Goal: Transaction & Acquisition: Purchase product/service

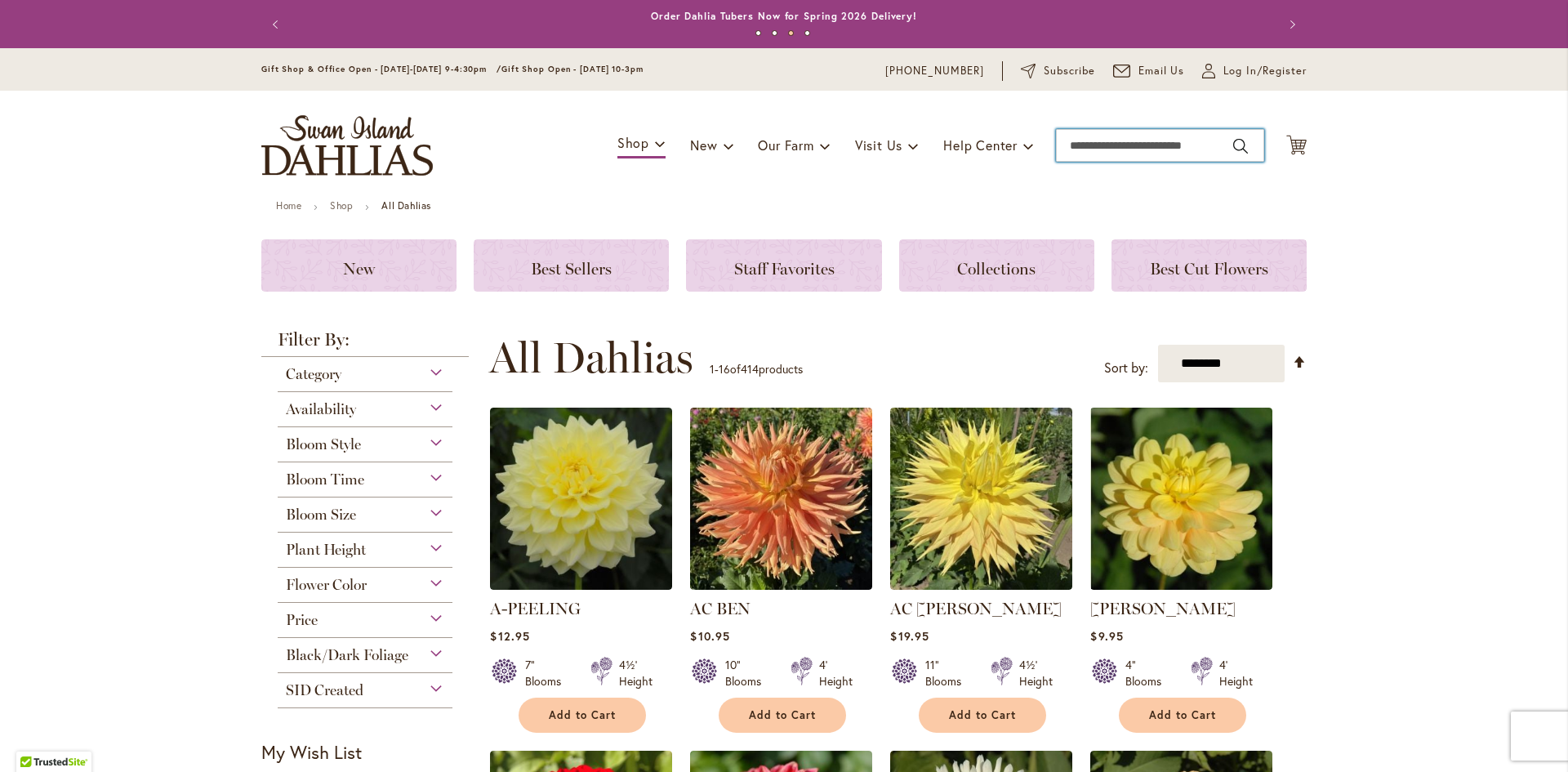
click at [1070, 150] on input "Search" at bounding box center [1159, 145] width 208 height 33
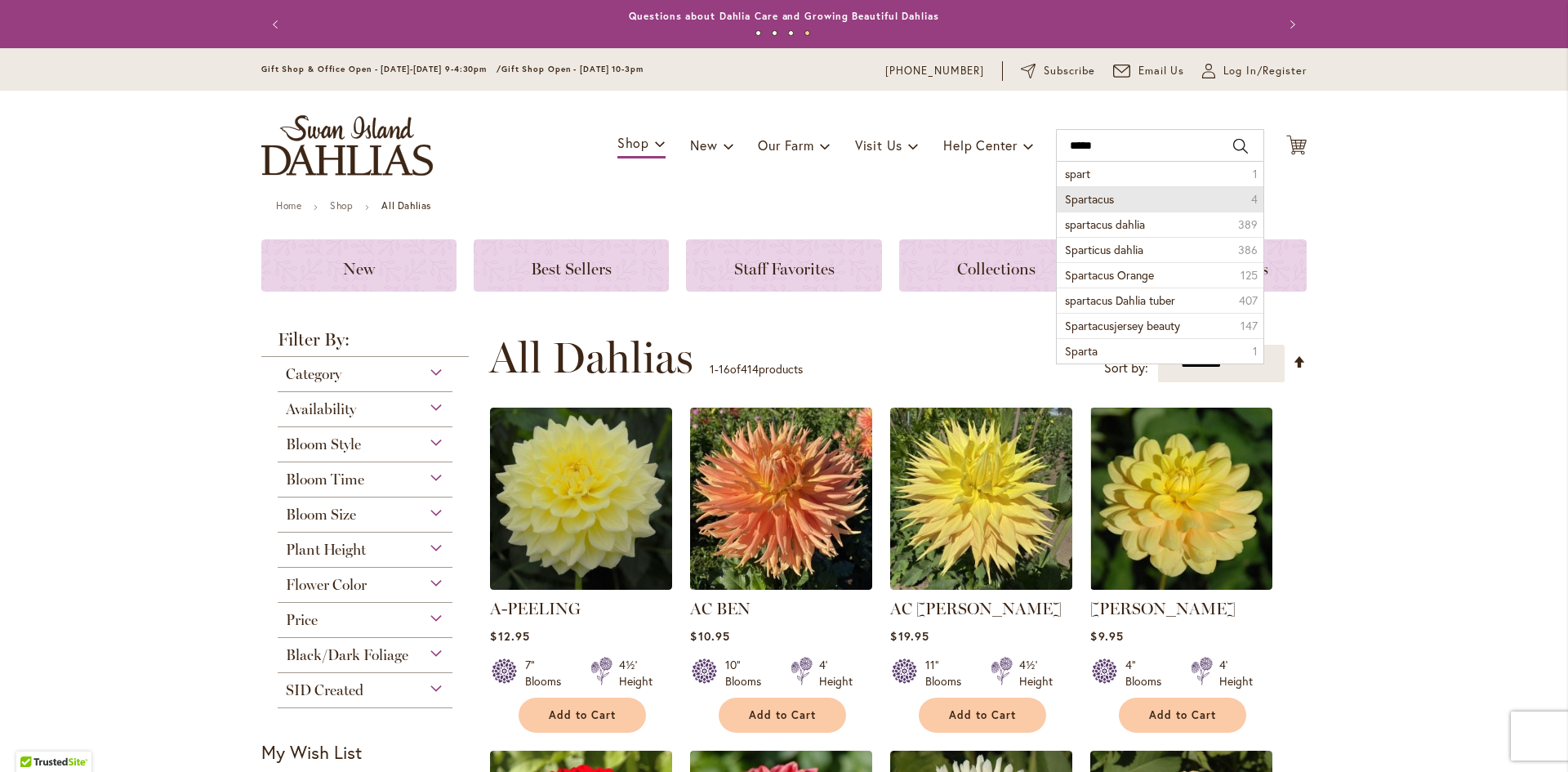
click at [1108, 201] on li "Spartacus 4" at bounding box center [1159, 198] width 206 height 25
type input "*********"
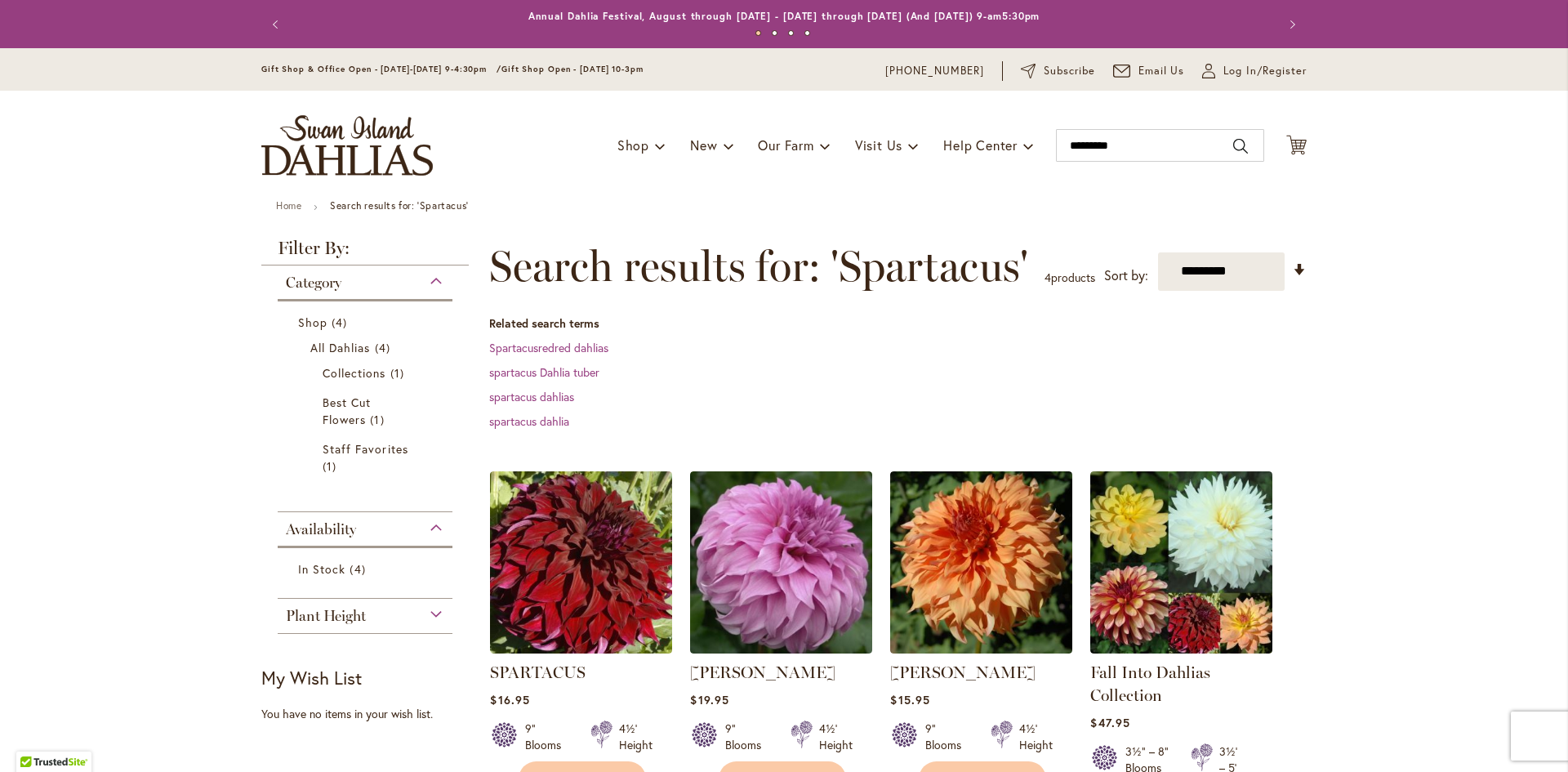
scroll to position [164, 0]
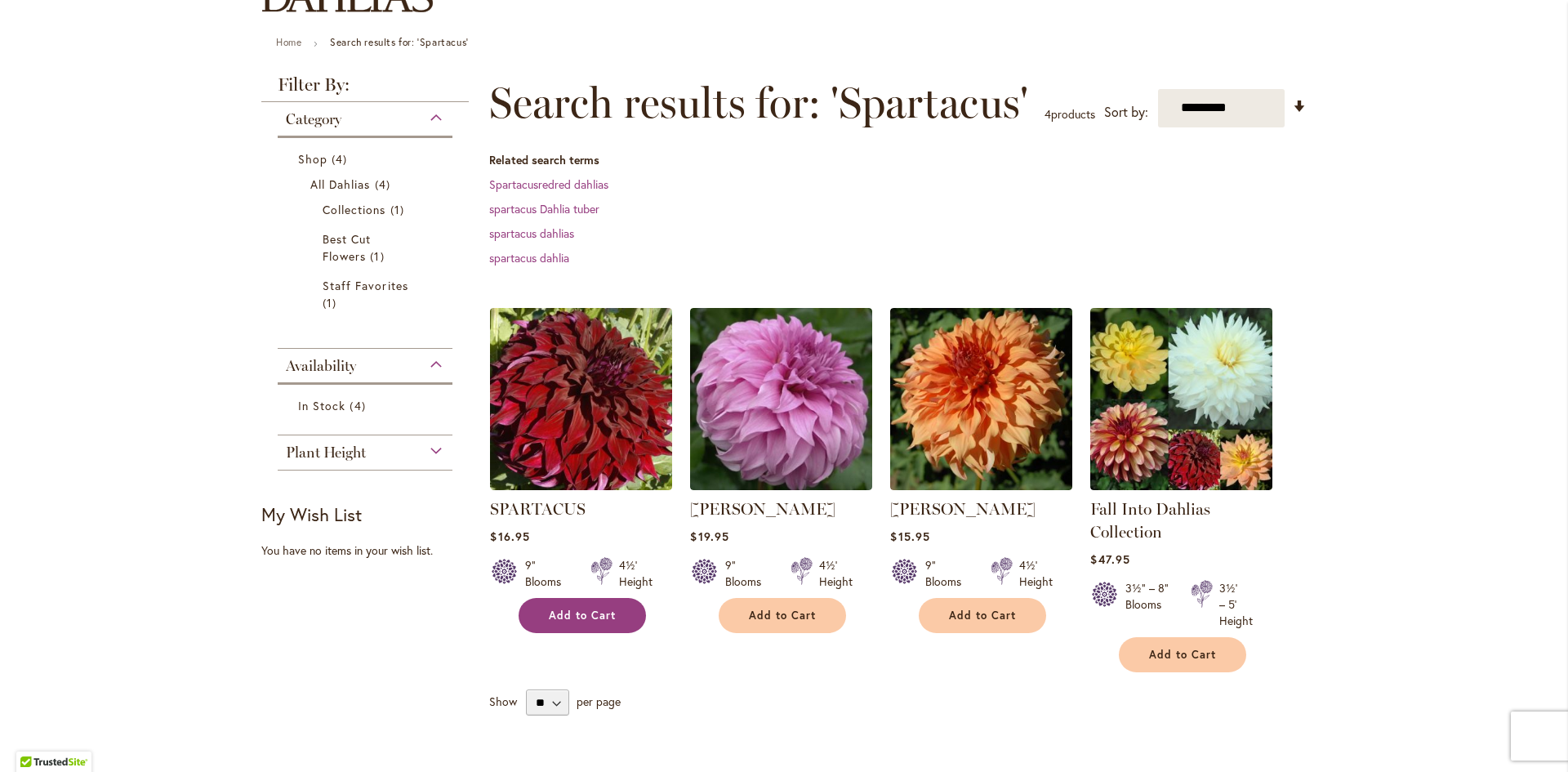
click at [570, 619] on span "Add to Cart" at bounding box center [582, 615] width 67 height 14
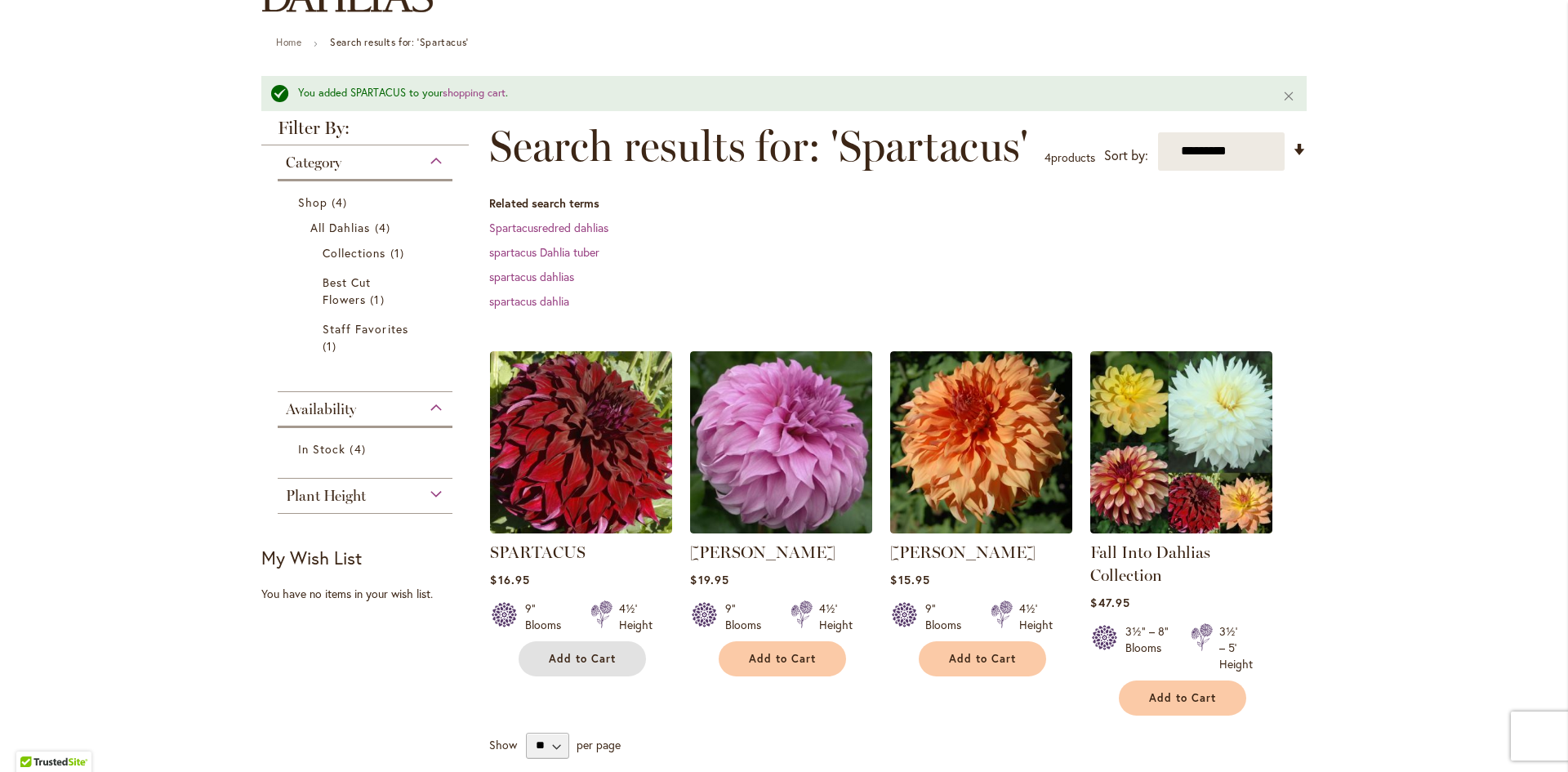
scroll to position [0, 0]
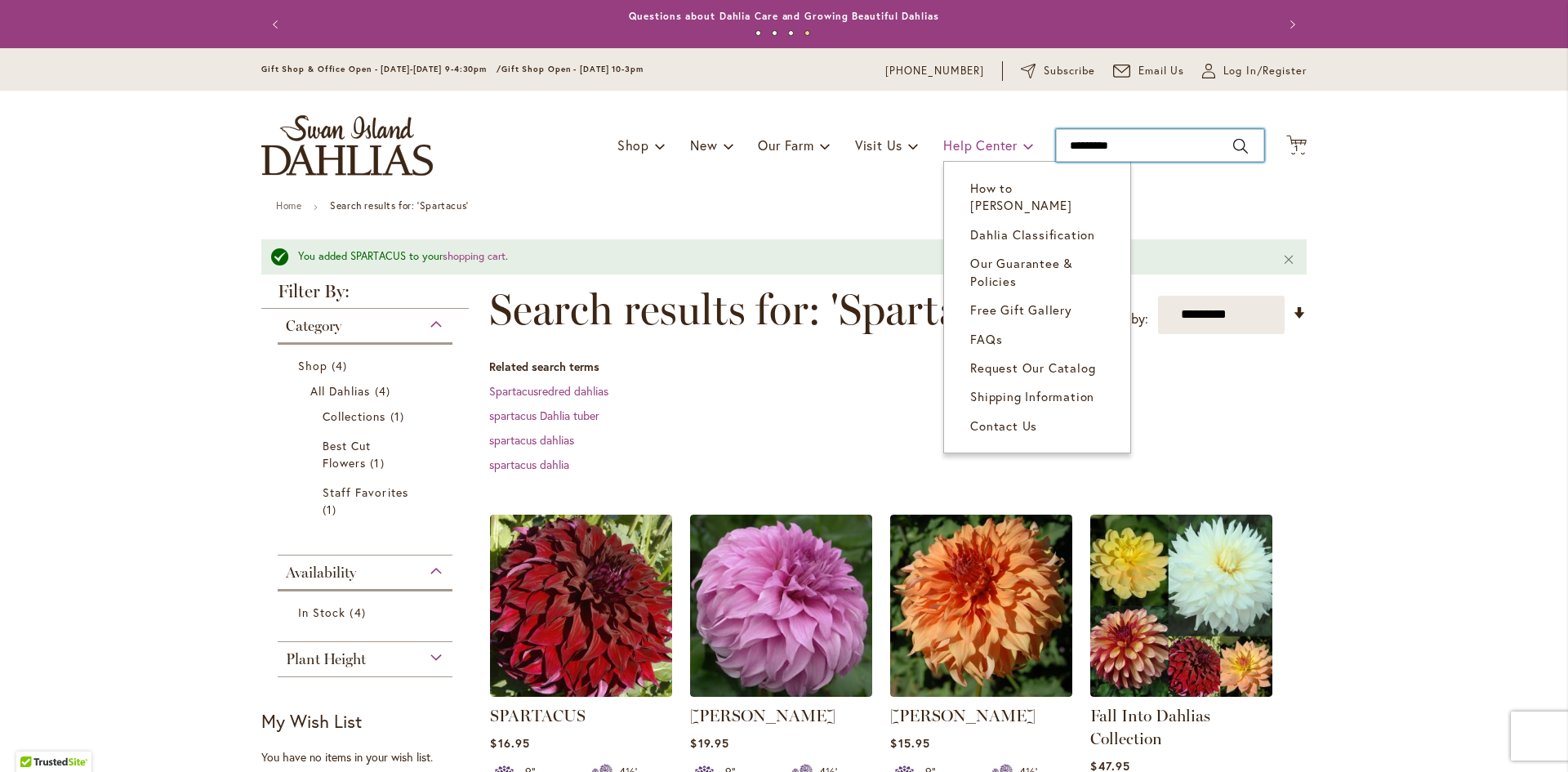
drag, startPoint x: 1160, startPoint y: 139, endPoint x: 1005, endPoint y: 152, distance: 155.5
click at [1005, 152] on div "Toggle Nav Shop Dahlia Tubers Collections Fresh Cut Dahlias Gardening Supplies …" at bounding box center [784, 145] width 1078 height 109
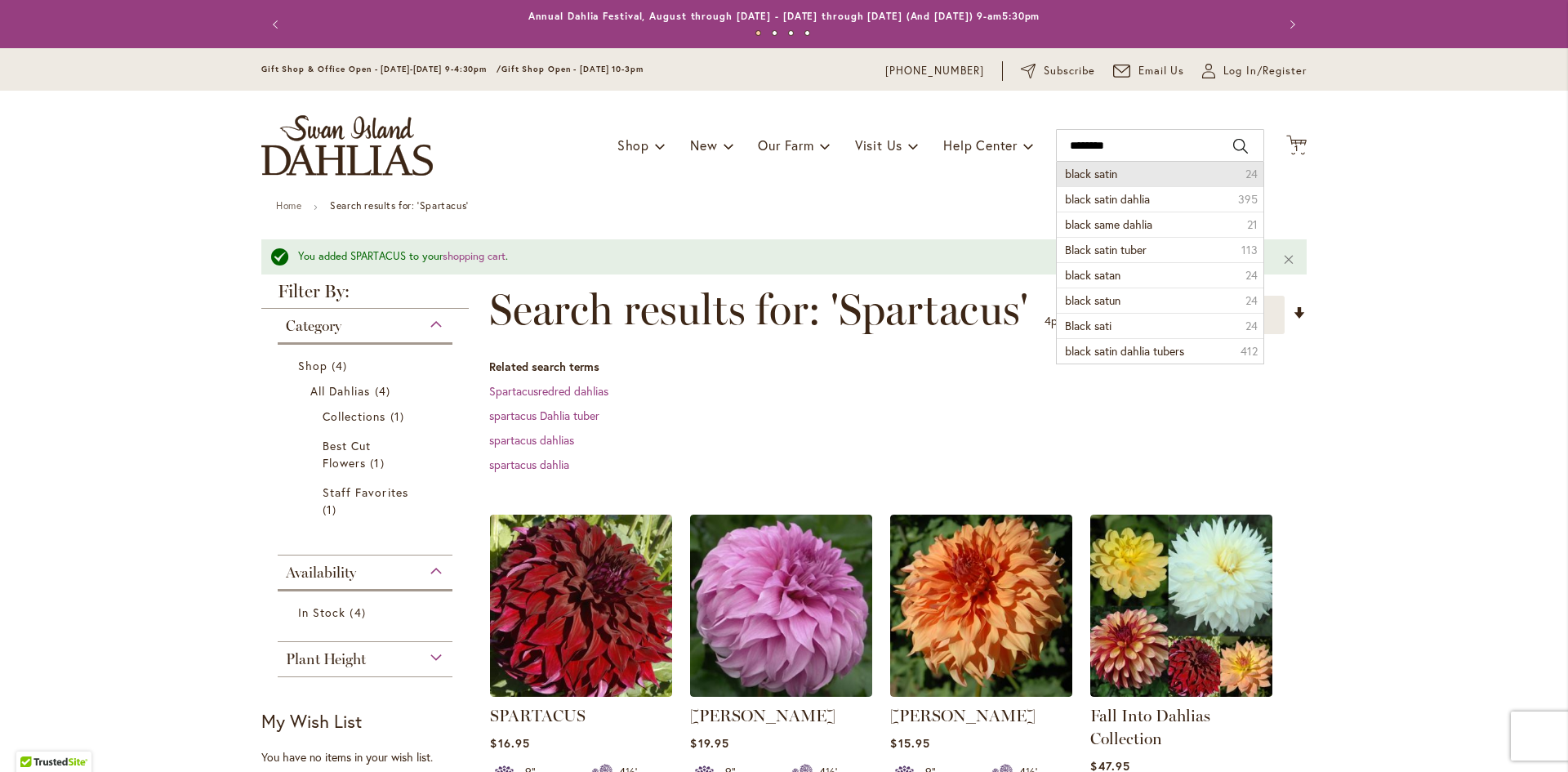
click at [1070, 164] on li "black satin 24" at bounding box center [1159, 174] width 206 height 24
type input "**********"
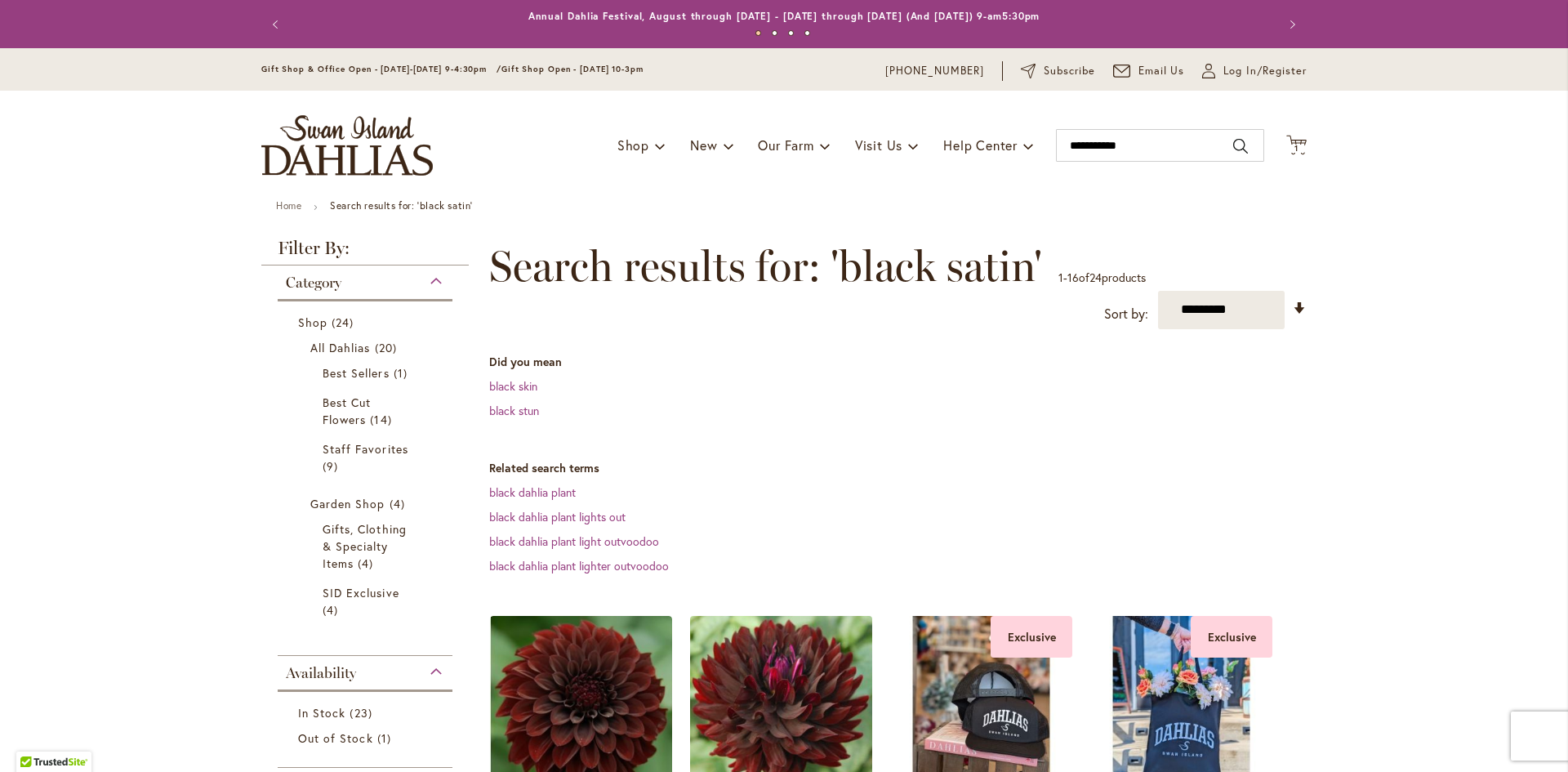
scroll to position [245, 0]
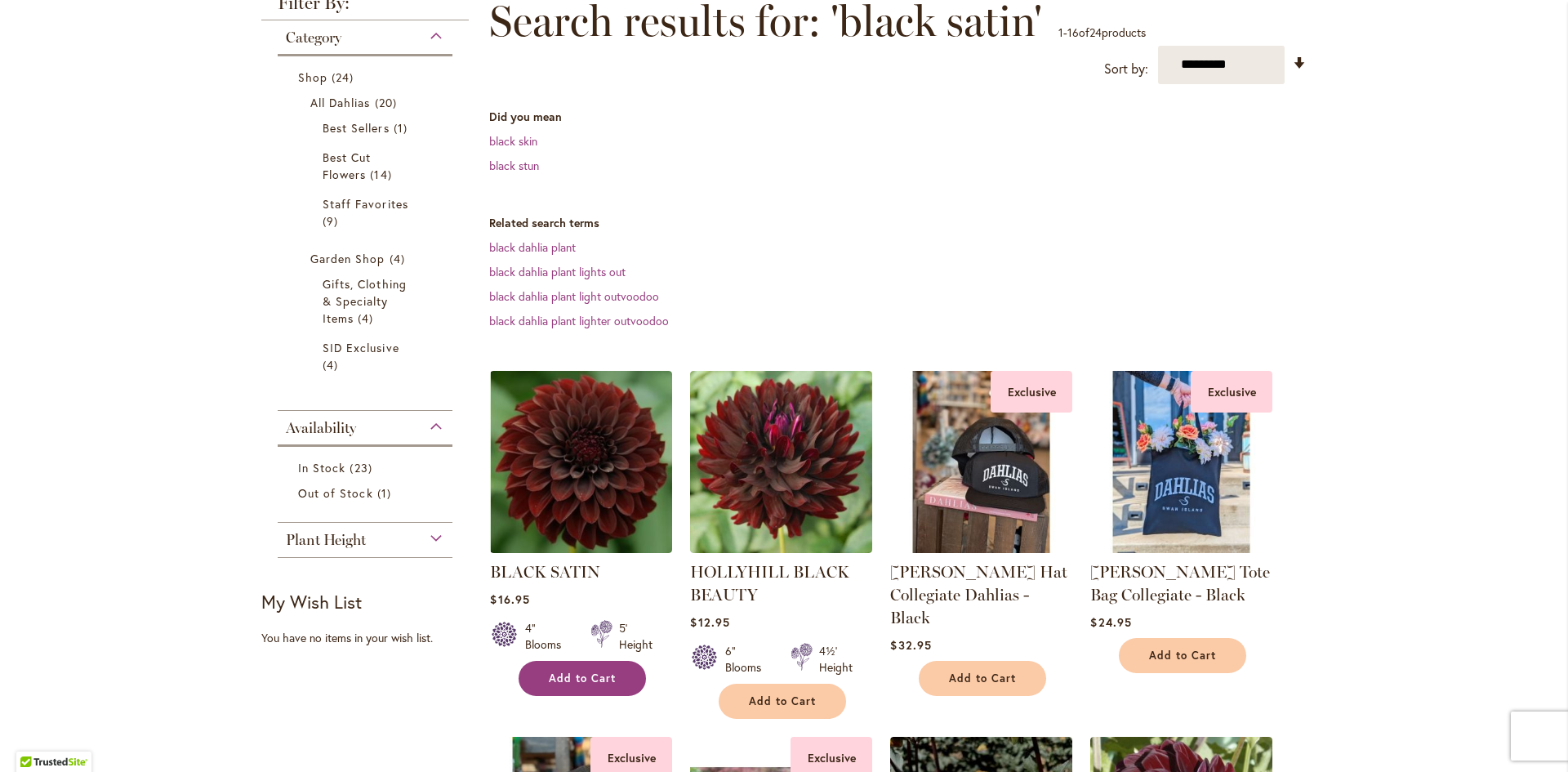
click at [572, 675] on span "Add to Cart" at bounding box center [582, 678] width 67 height 14
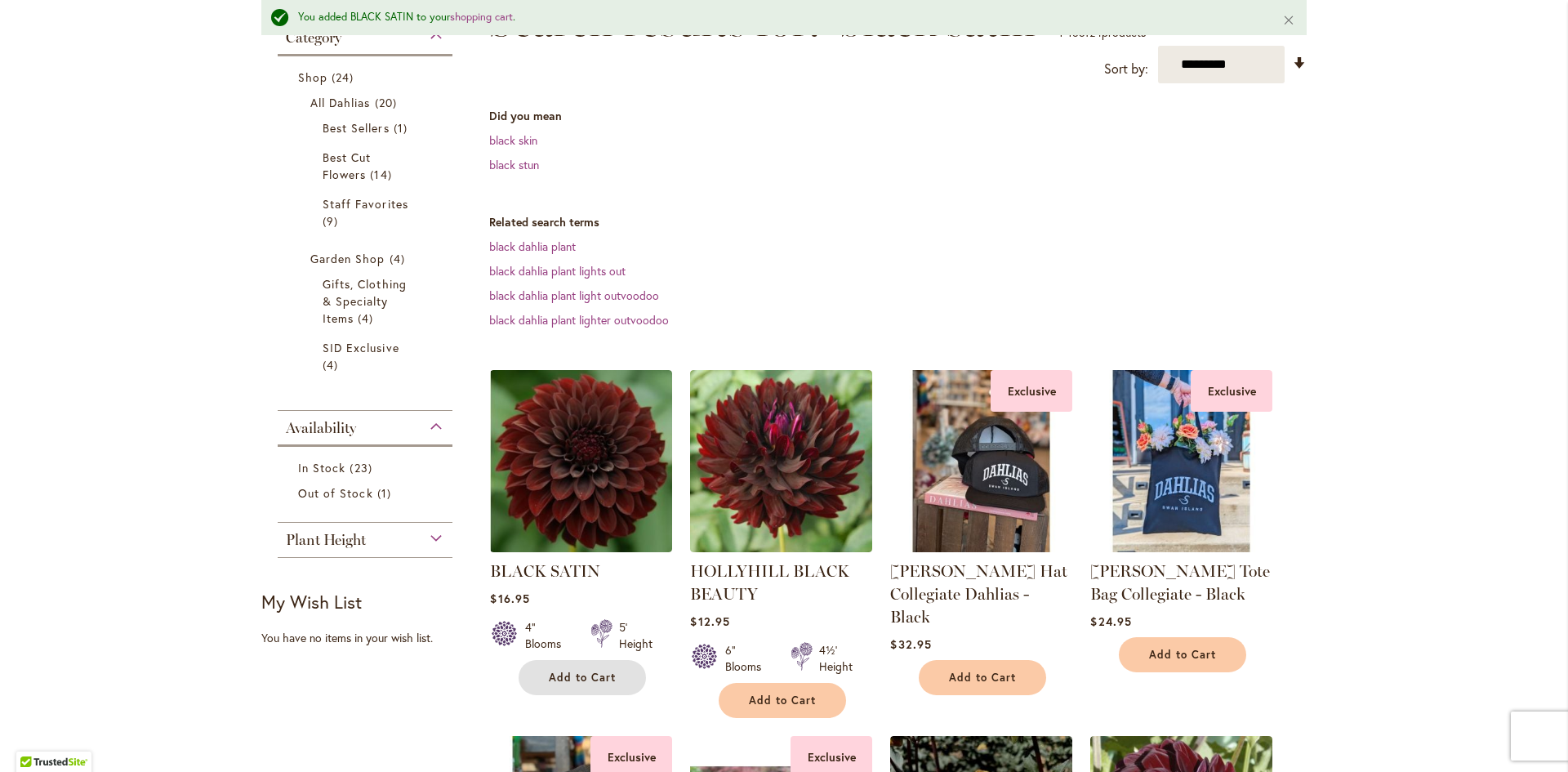
scroll to position [0, 0]
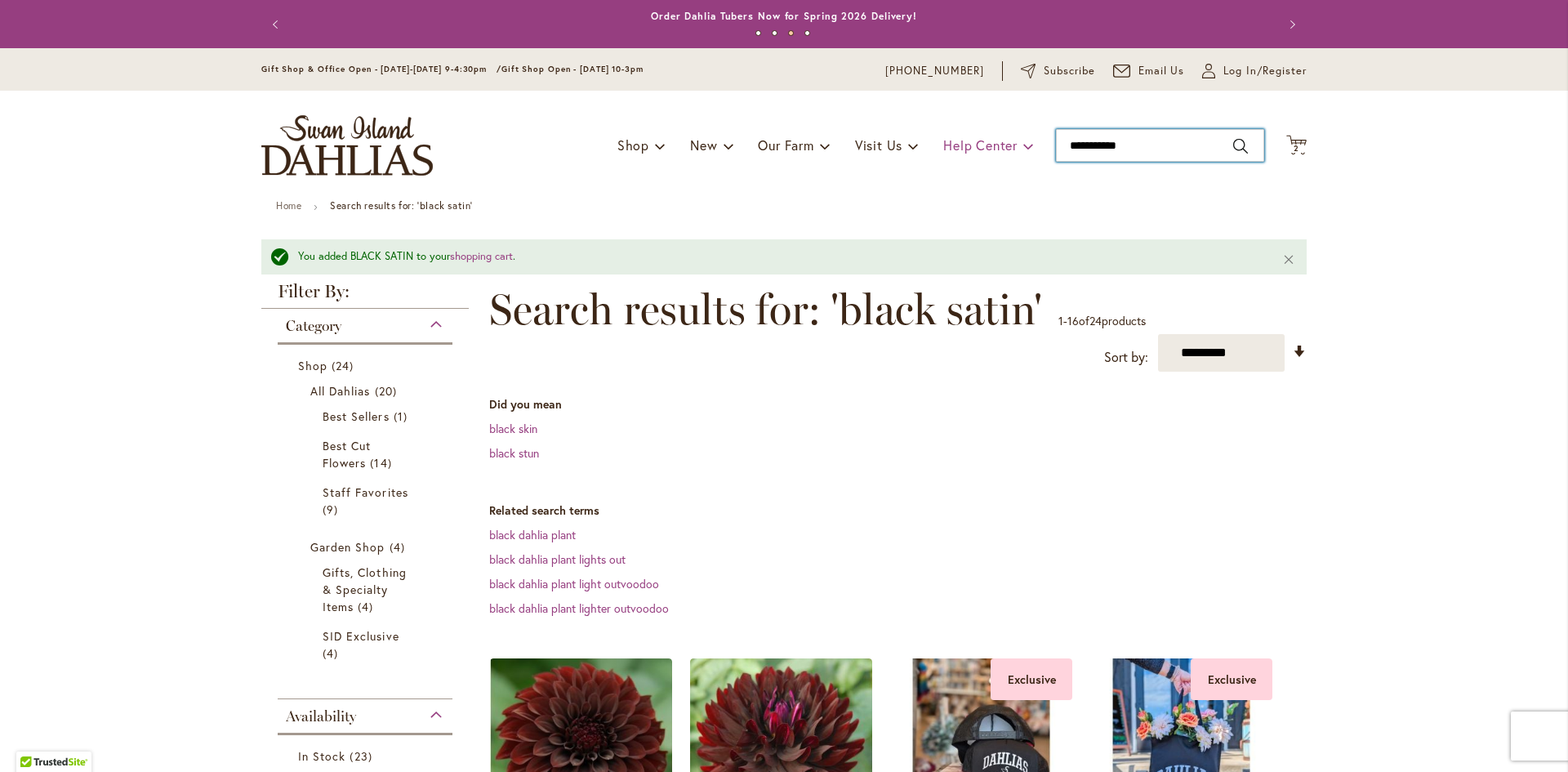
drag, startPoint x: 1134, startPoint y: 141, endPoint x: 973, endPoint y: 142, distance: 161.0
click at [969, 140] on div "Toggle Nav Shop Dahlia Tubers Collections Fresh Cut Dahlias Gardening Supplies …" at bounding box center [784, 145] width 1078 height 109
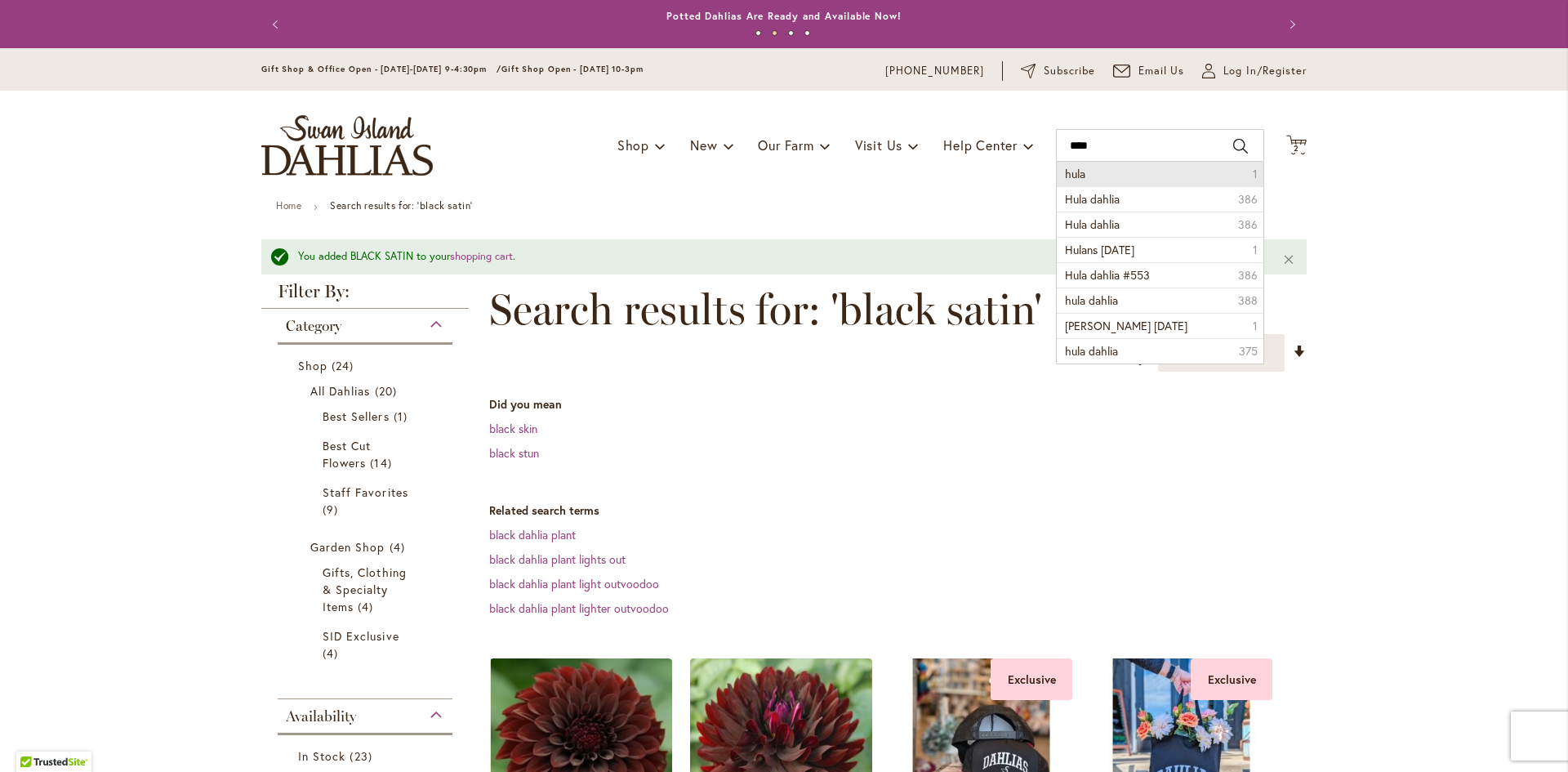
click at [1065, 169] on span "hula" at bounding box center [1075, 174] width 21 height 15
type input "****"
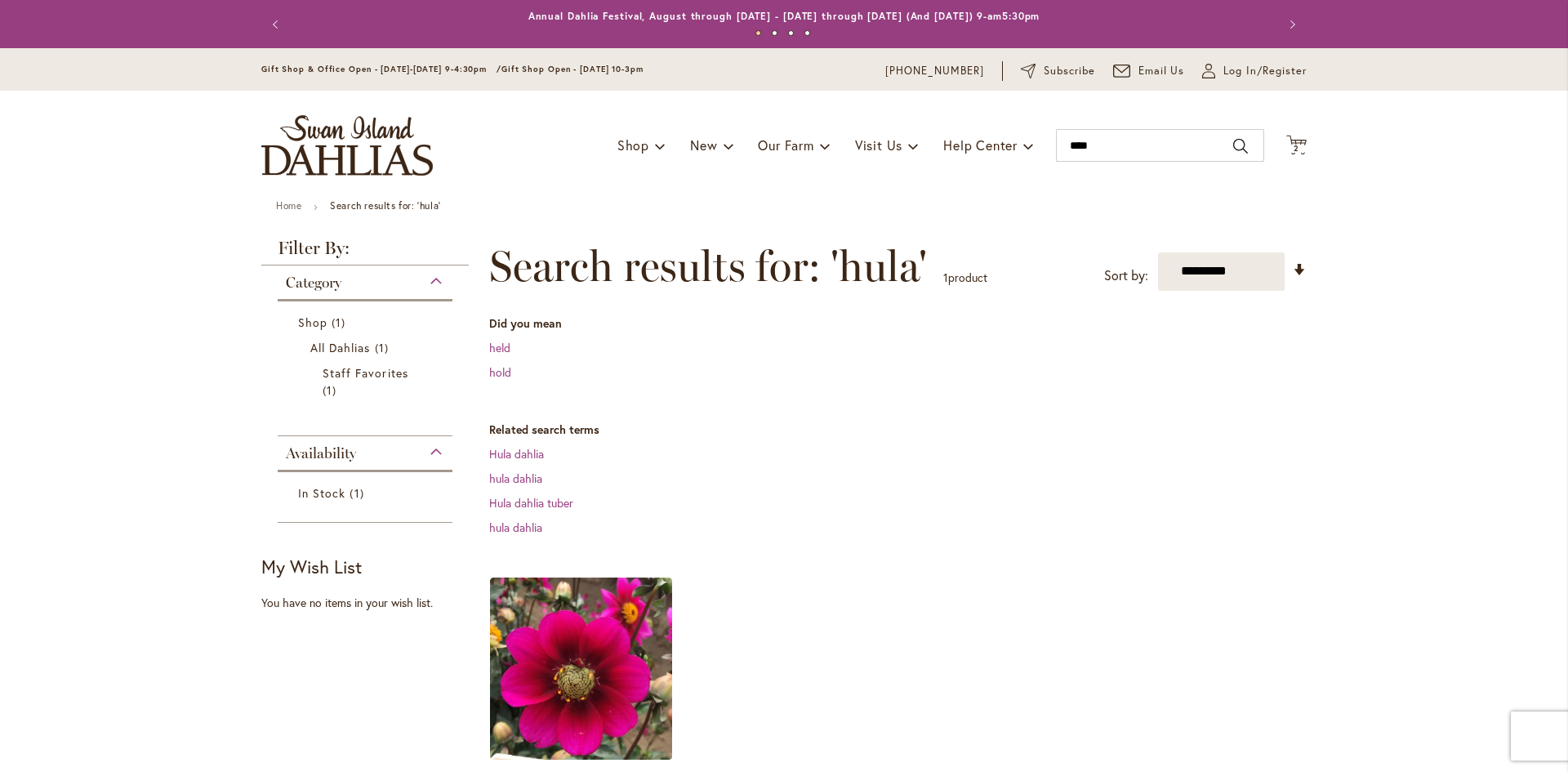
scroll to position [245, 0]
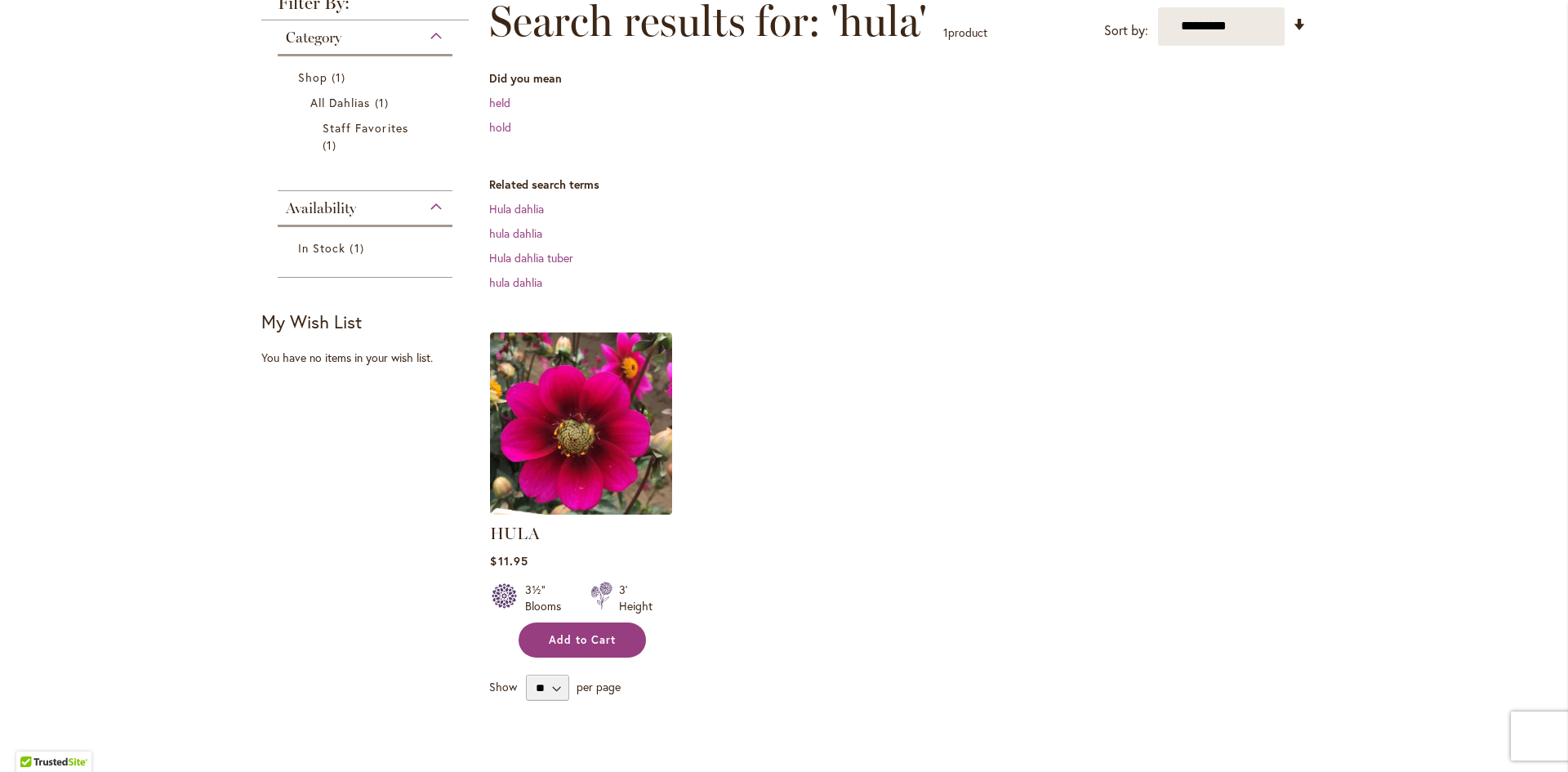
click at [577, 640] on span "Add to Cart" at bounding box center [582, 640] width 67 height 14
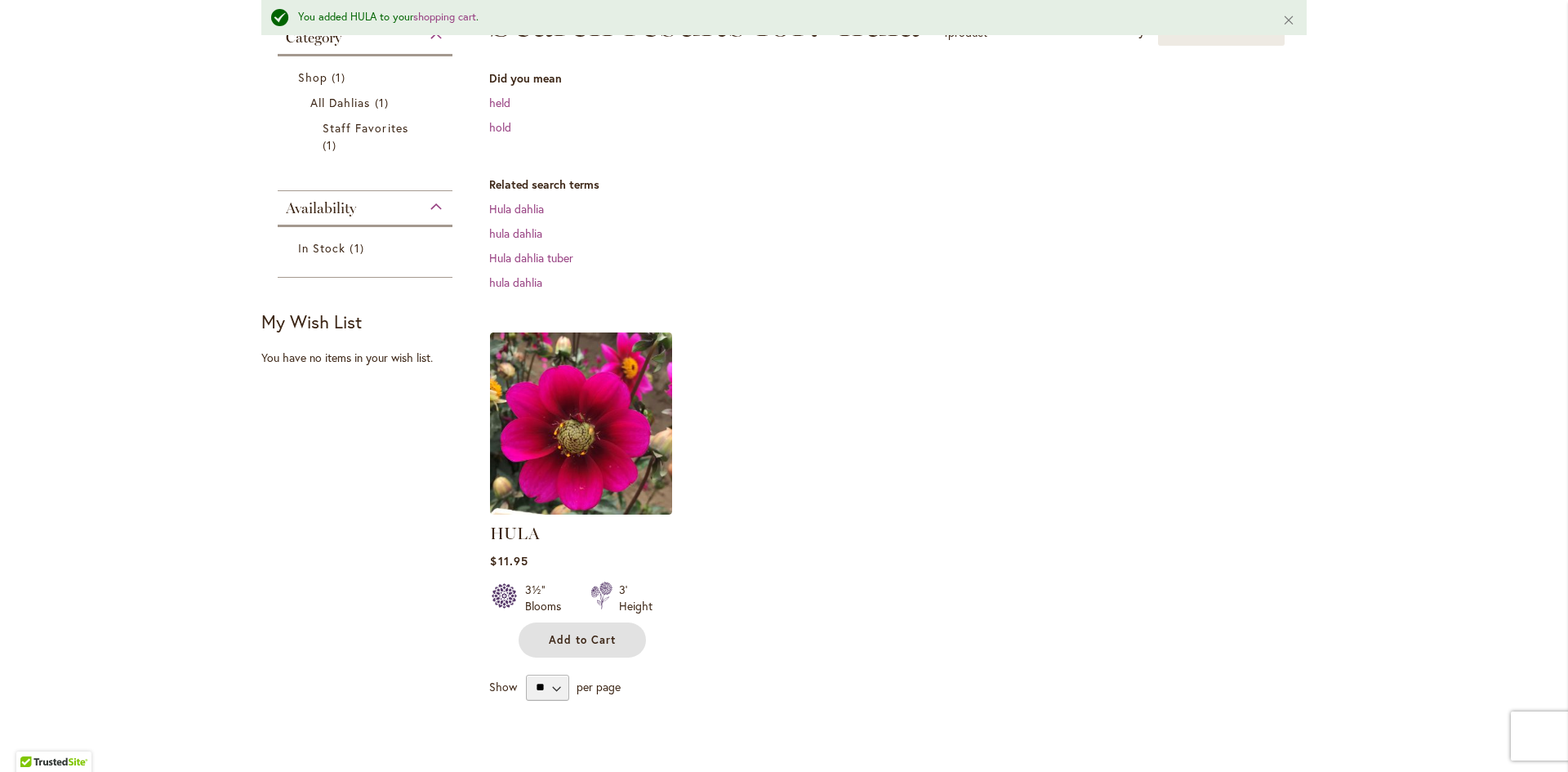
scroll to position [0, 0]
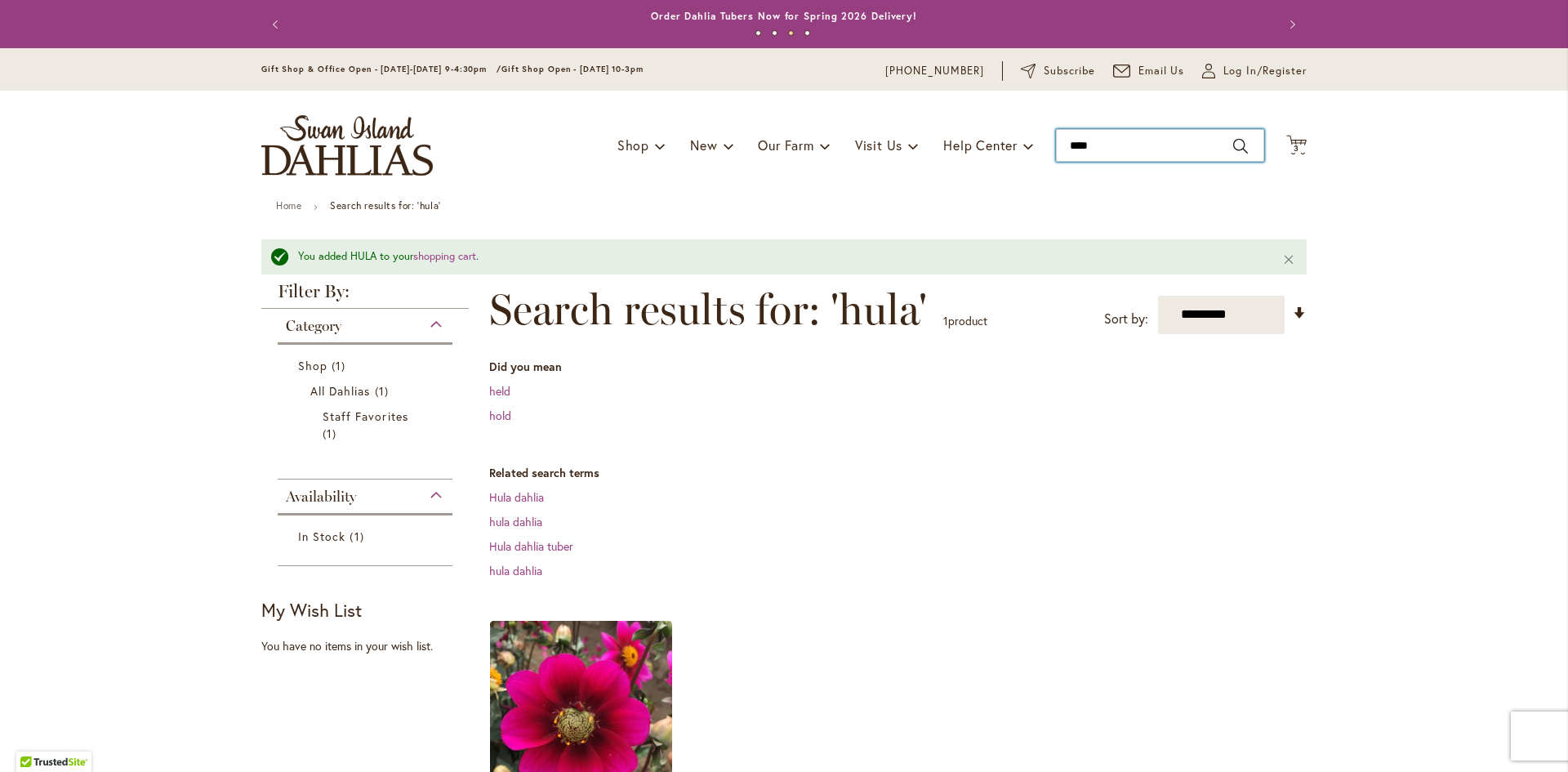
click at [1112, 135] on input "****" at bounding box center [1159, 145] width 208 height 33
click at [1109, 137] on input "****" at bounding box center [1159, 145] width 208 height 33
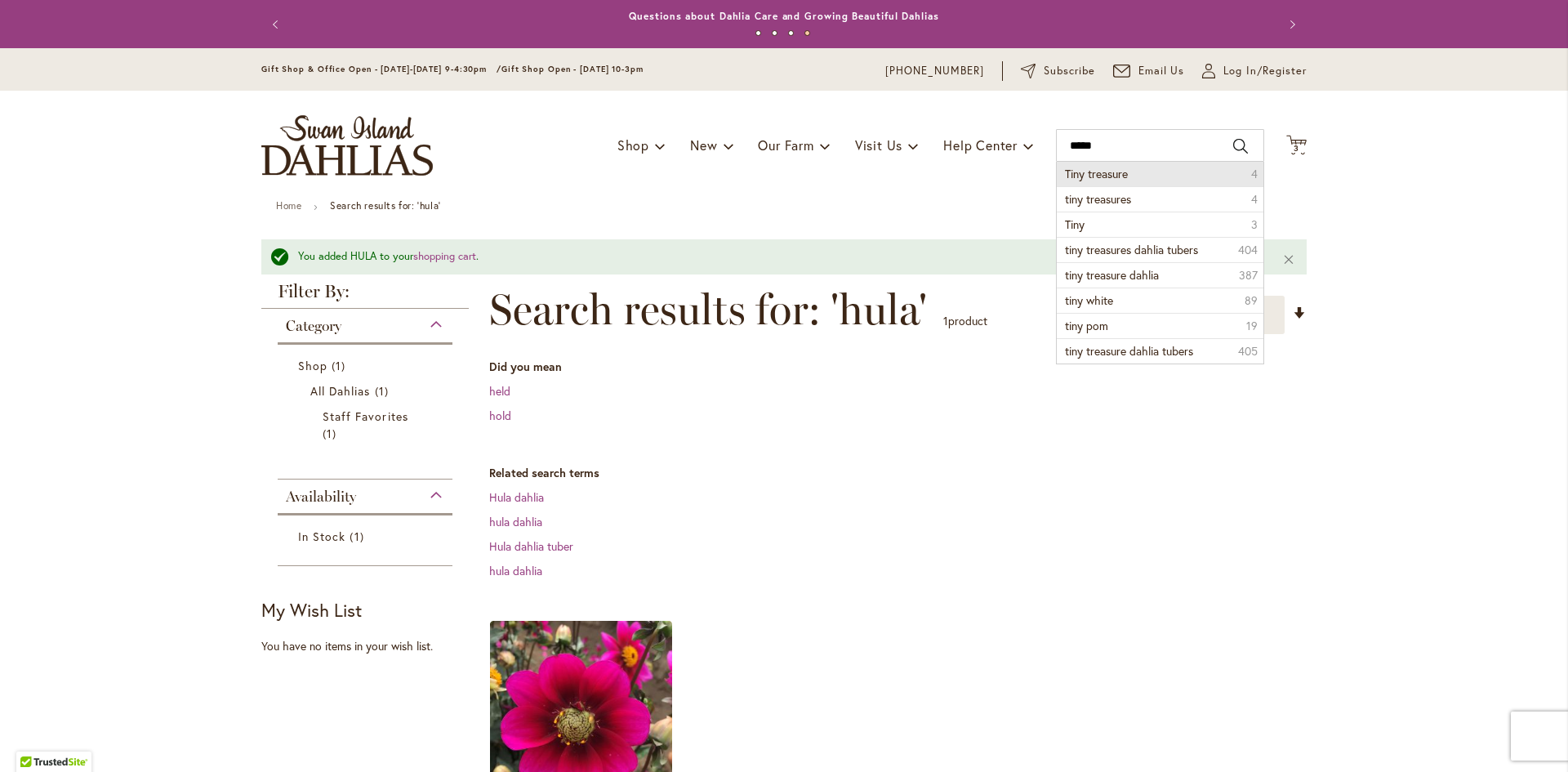
click at [1086, 174] on span "Tiny treasure" at bounding box center [1096, 174] width 63 height 15
type input "**********"
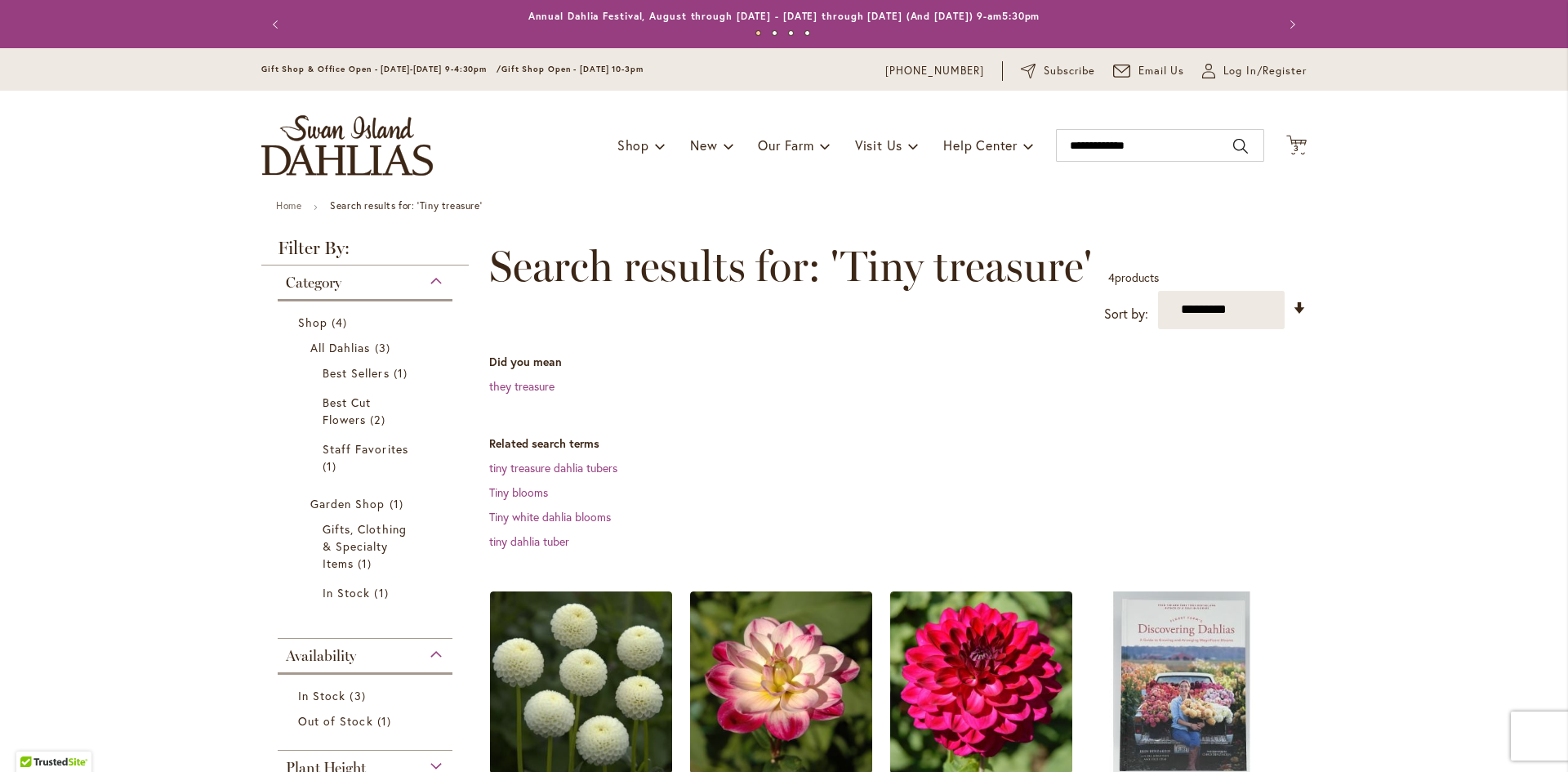
scroll to position [245, 0]
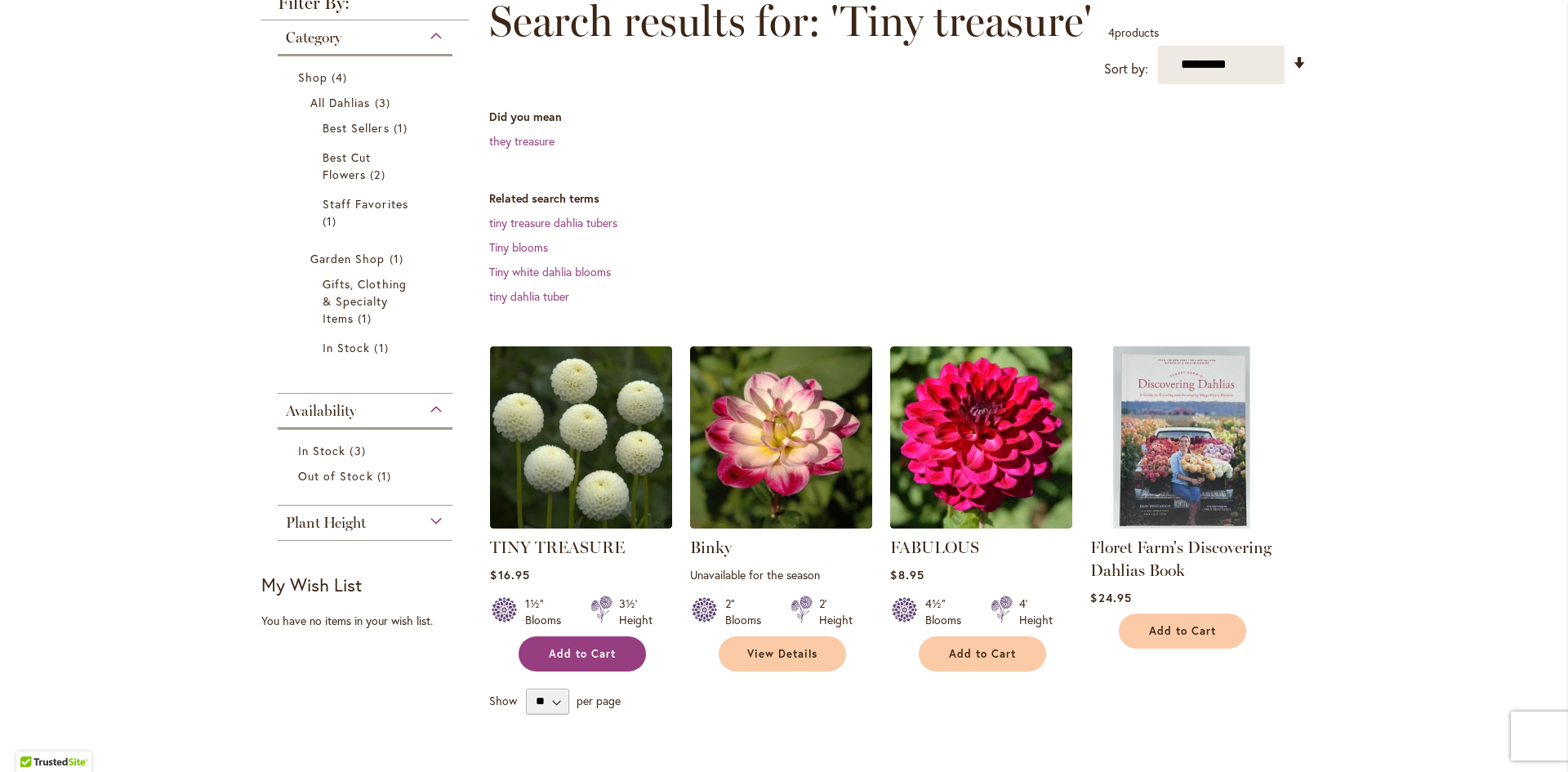
click at [558, 647] on span "Add to Cart" at bounding box center [582, 654] width 67 height 14
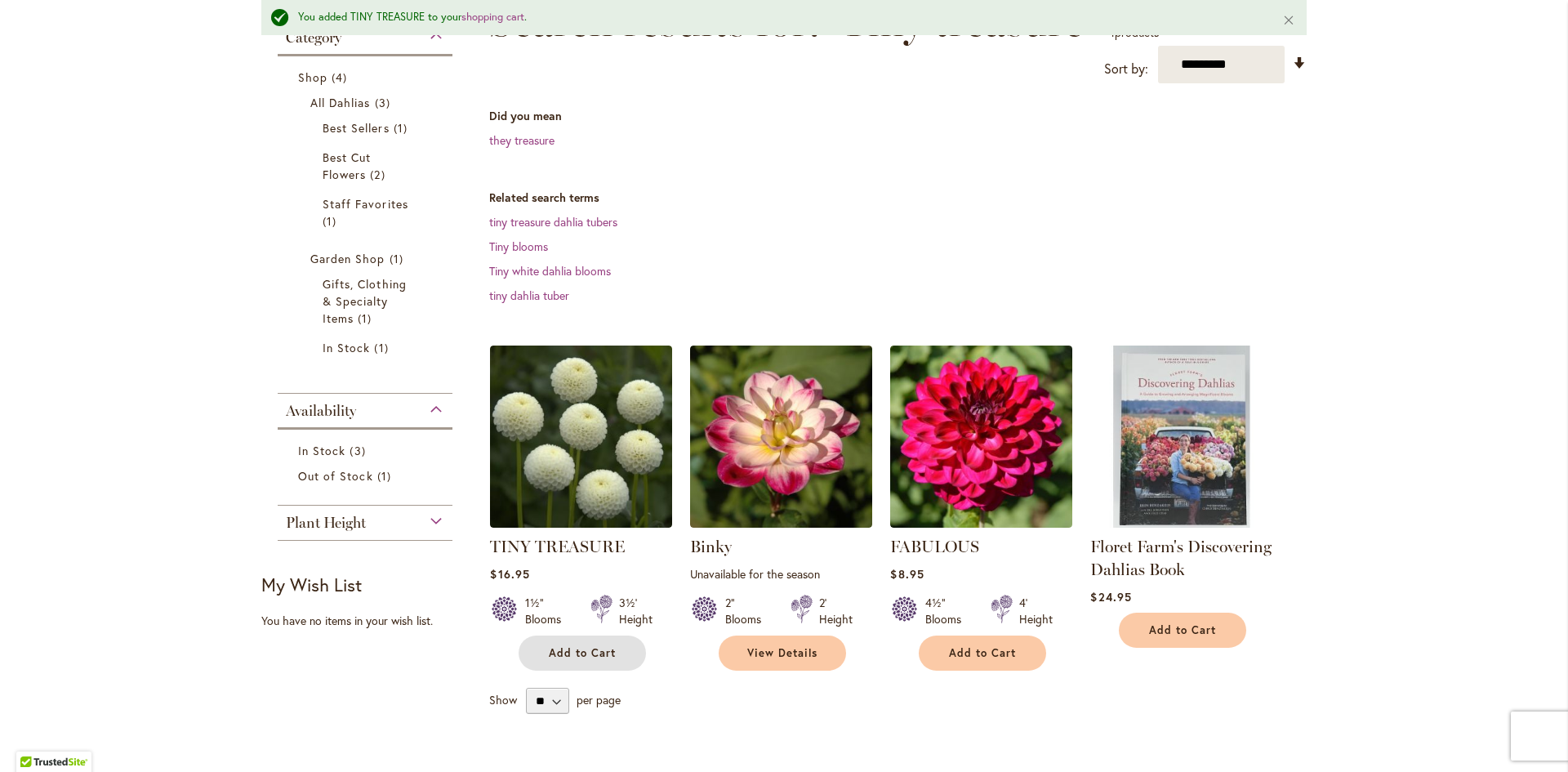
scroll to position [0, 0]
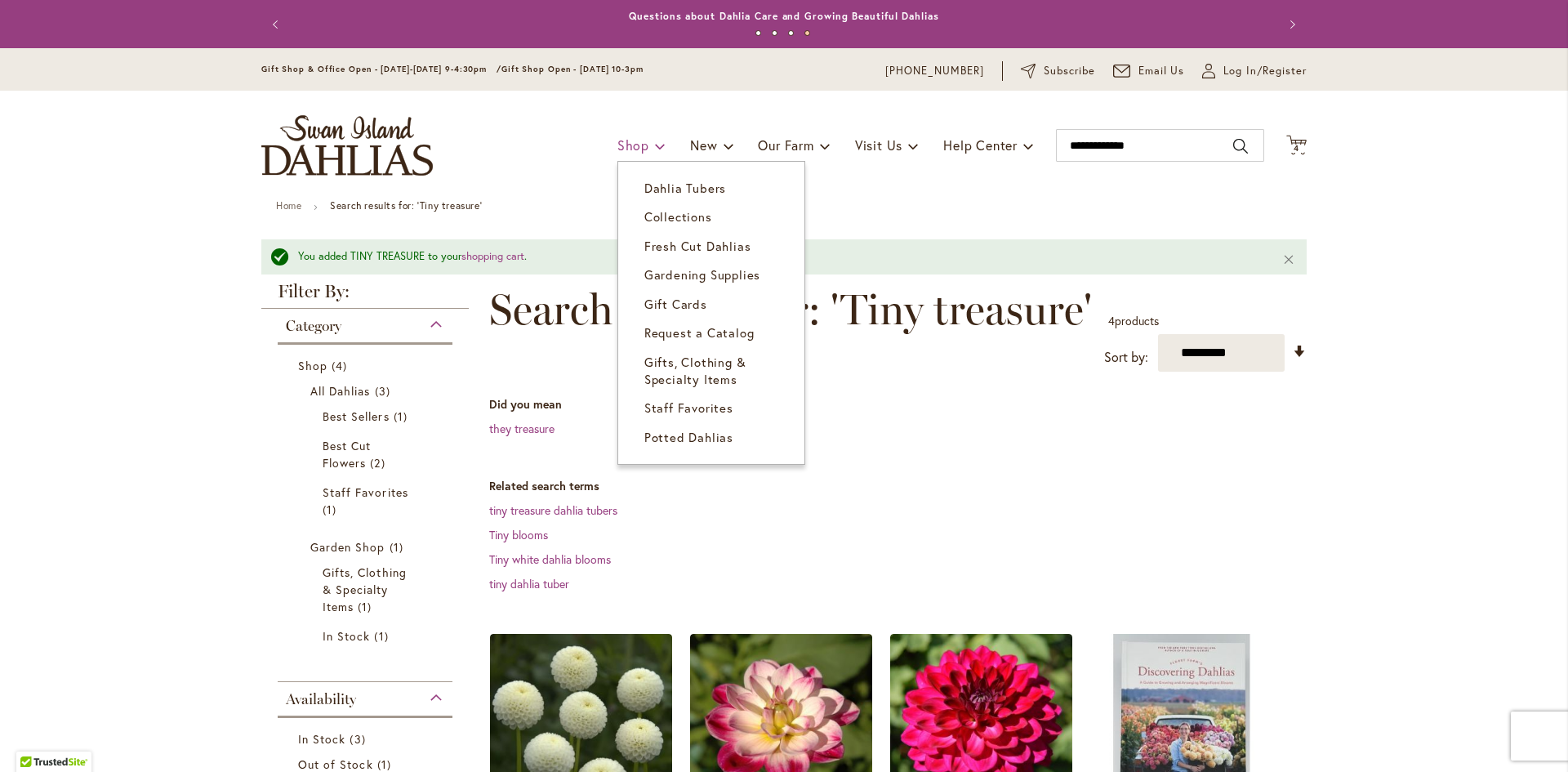
click at [629, 139] on span "Shop" at bounding box center [633, 145] width 32 height 17
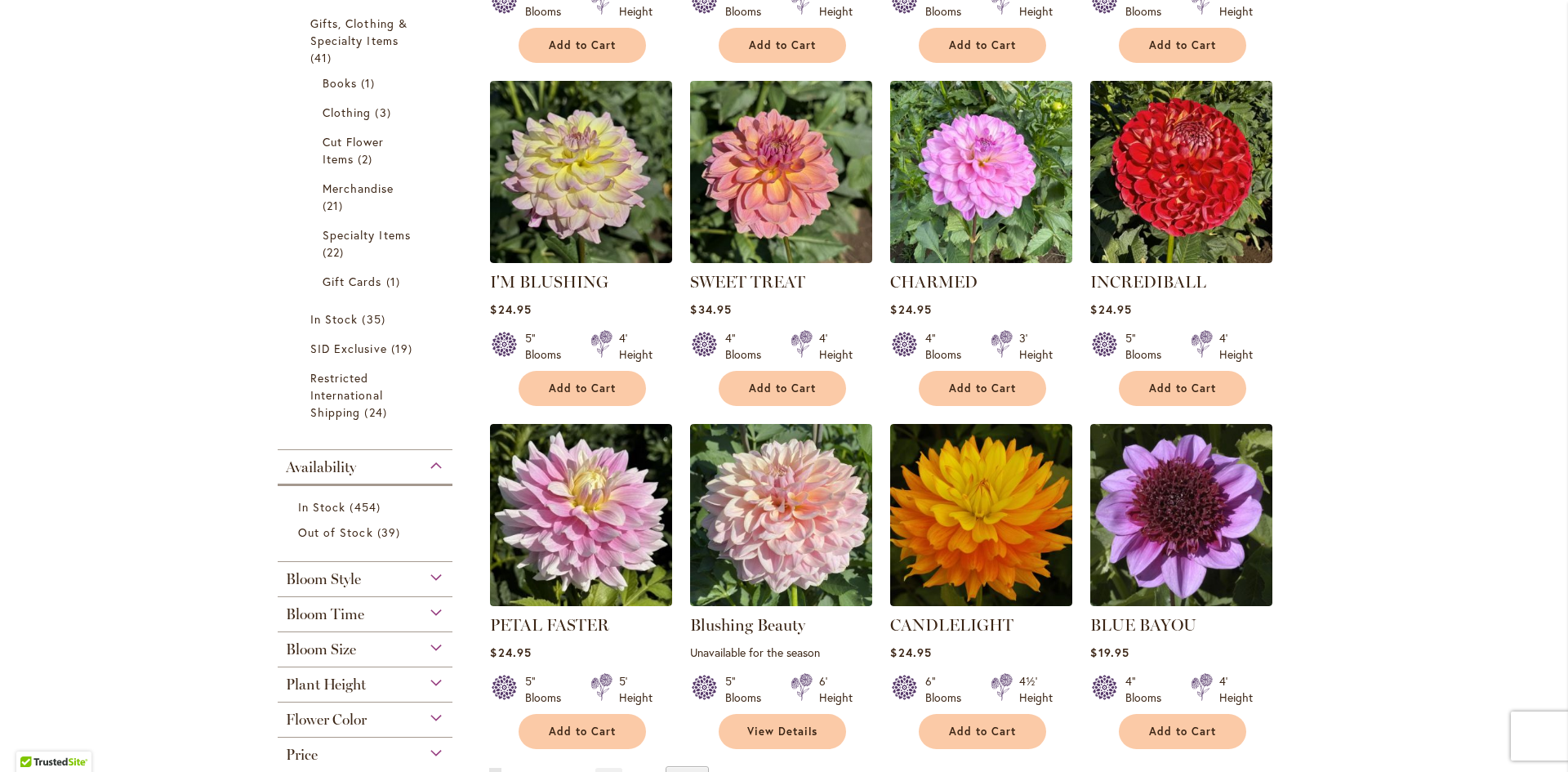
scroll to position [980, 0]
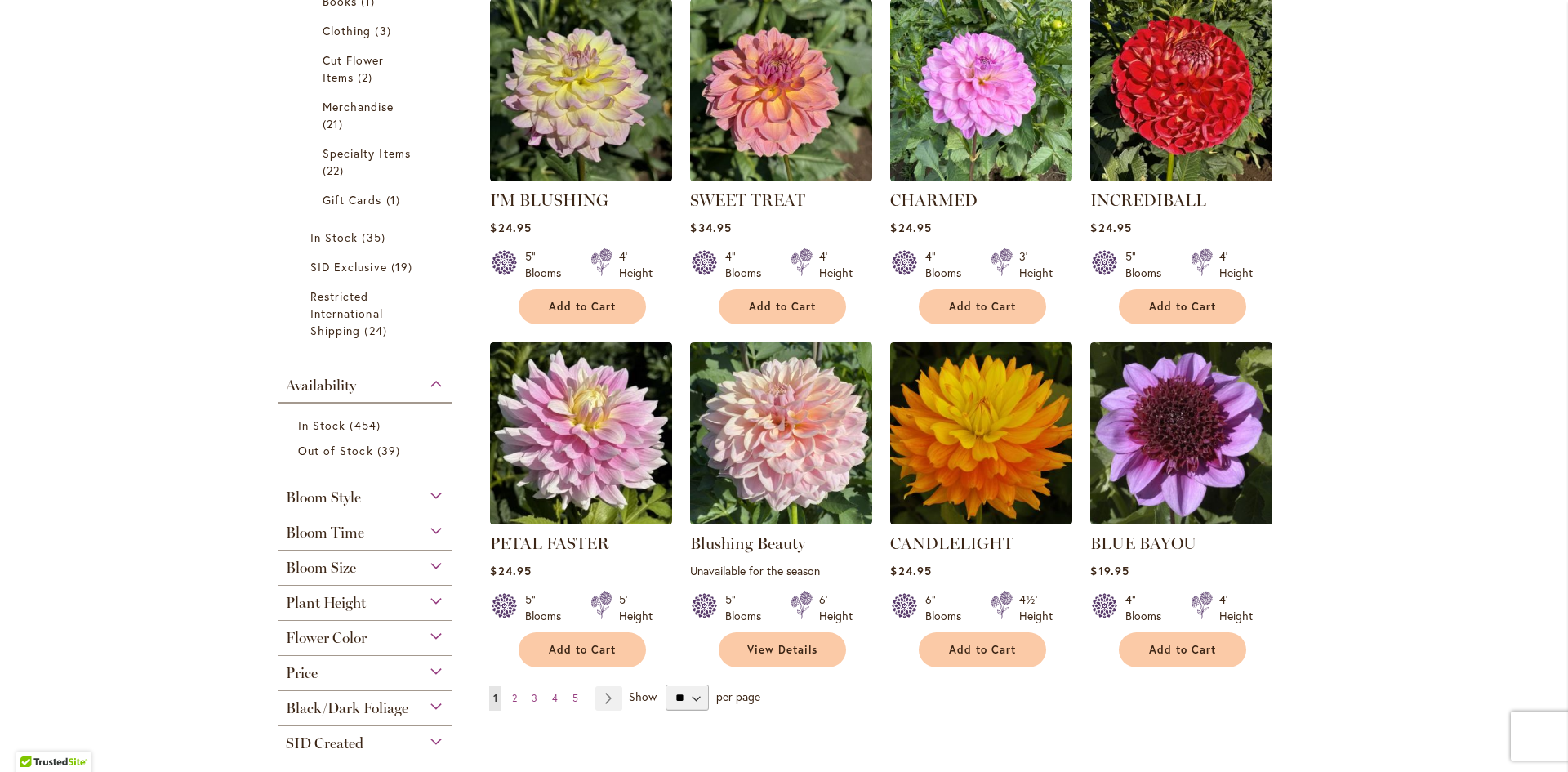
click at [429, 496] on div "Bloom Style" at bounding box center [365, 493] width 175 height 26
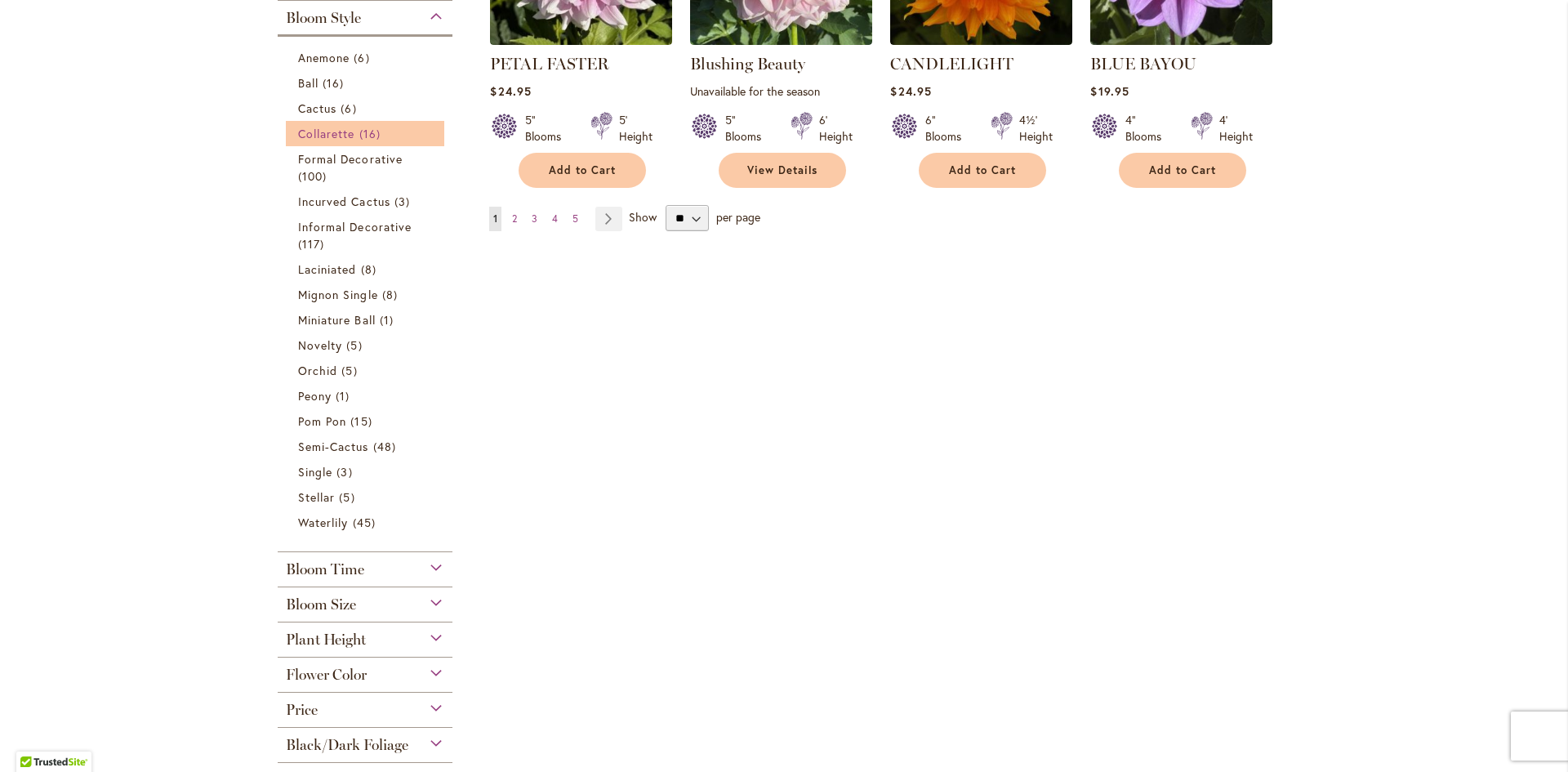
click at [323, 133] on span "Collarette" at bounding box center [326, 133] width 57 height 15
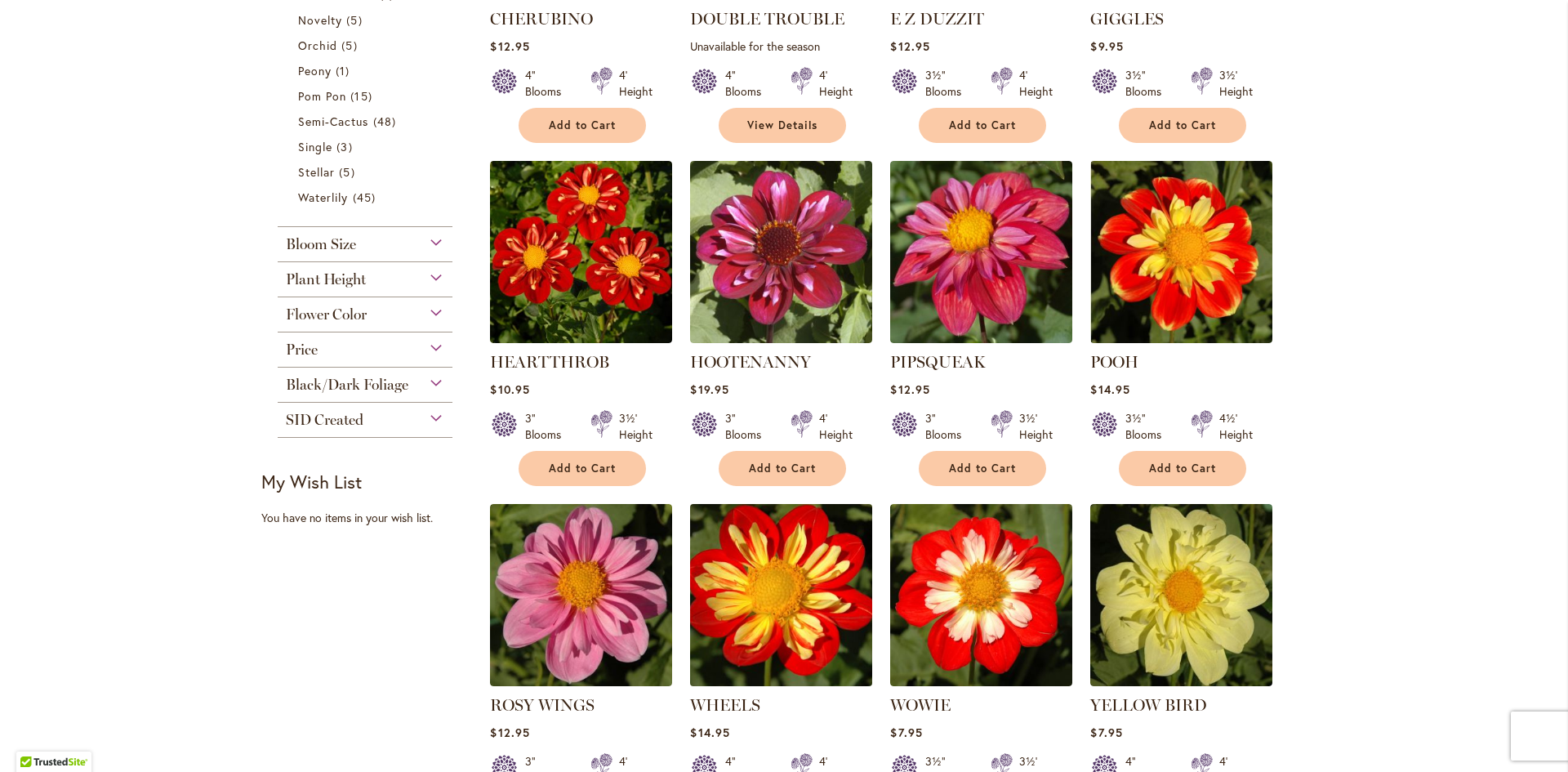
scroll to position [1062, 0]
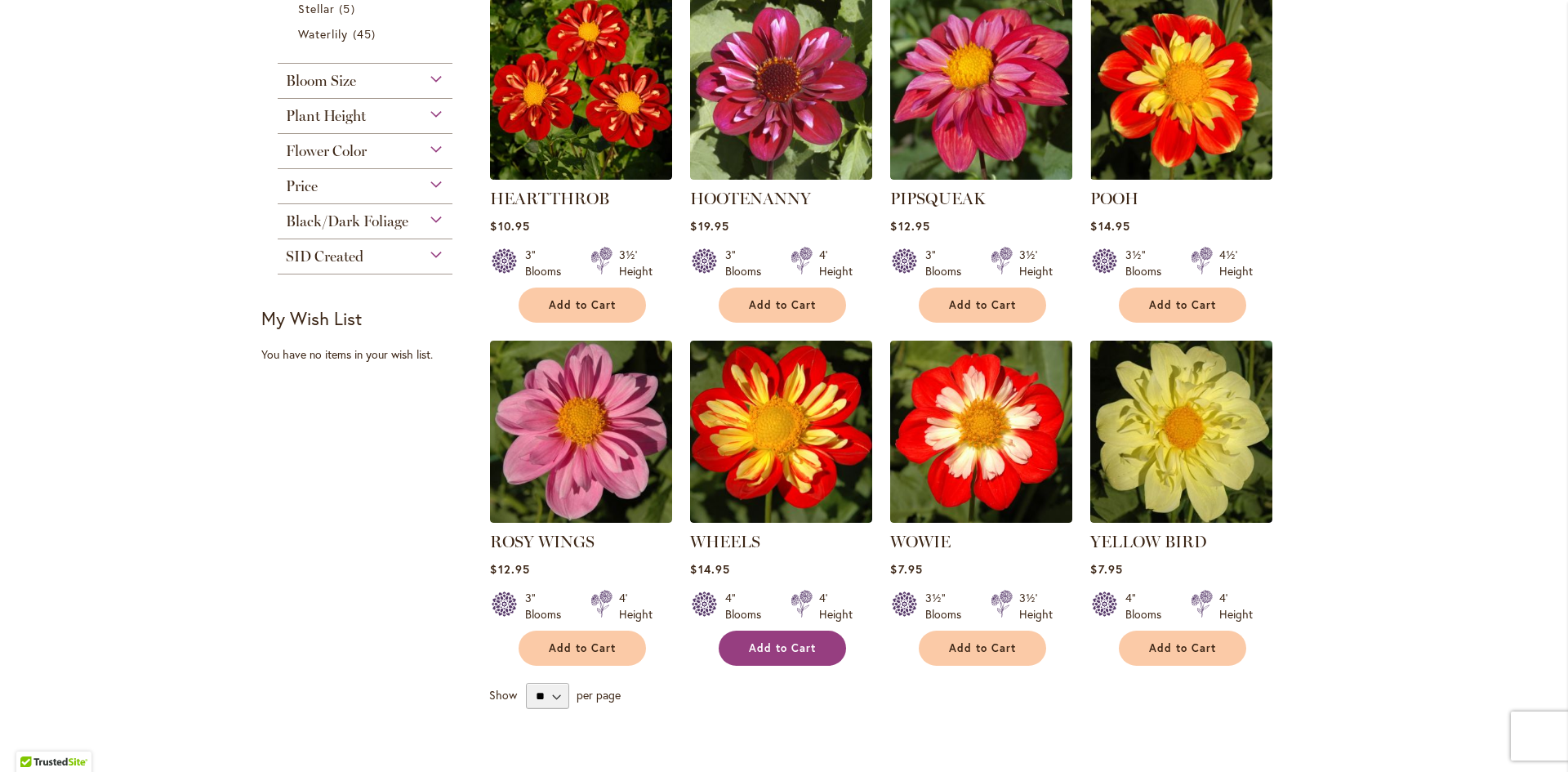
click at [766, 642] on span "Add to Cart" at bounding box center [782, 648] width 67 height 14
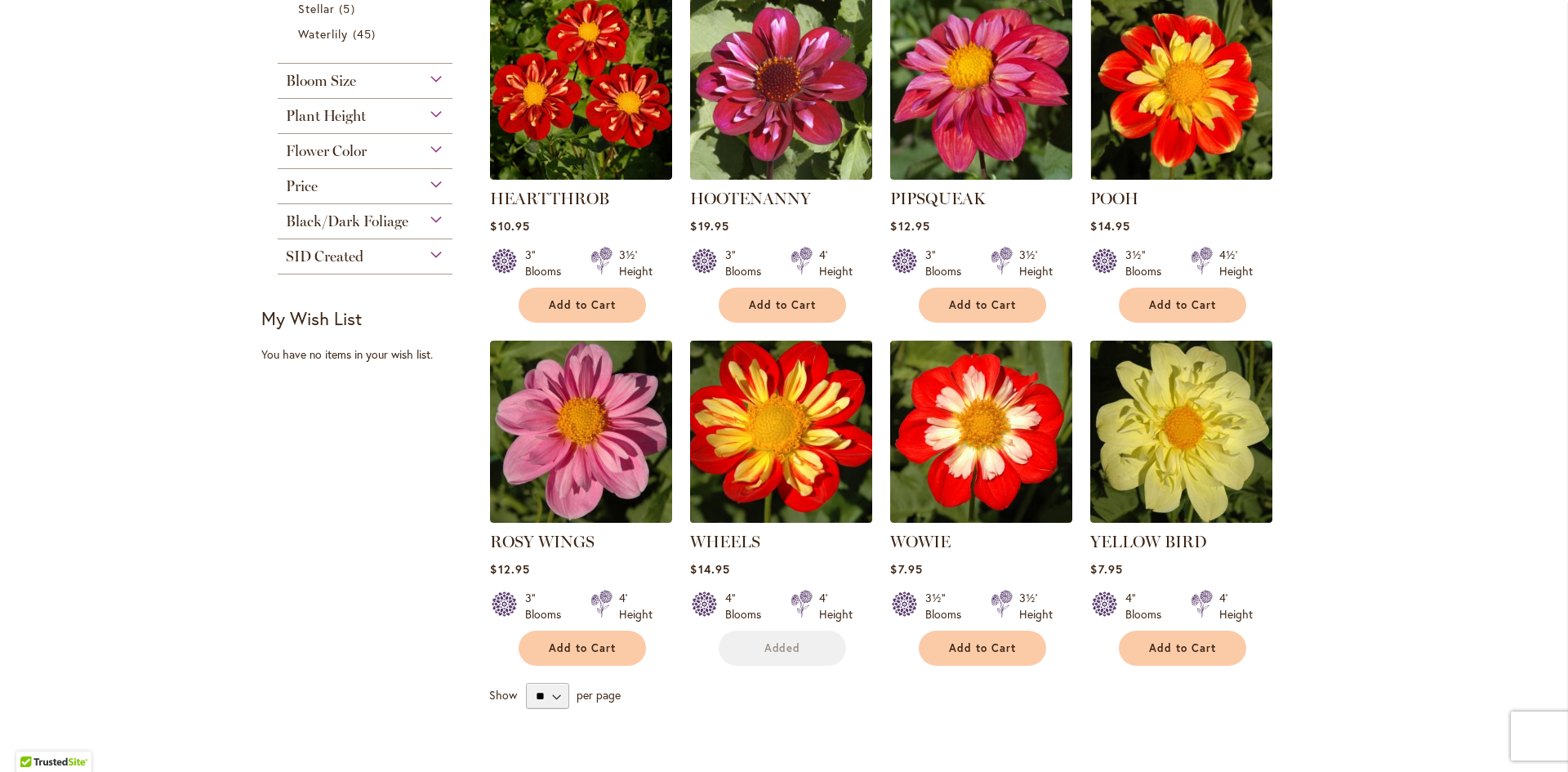
scroll to position [1105, 0]
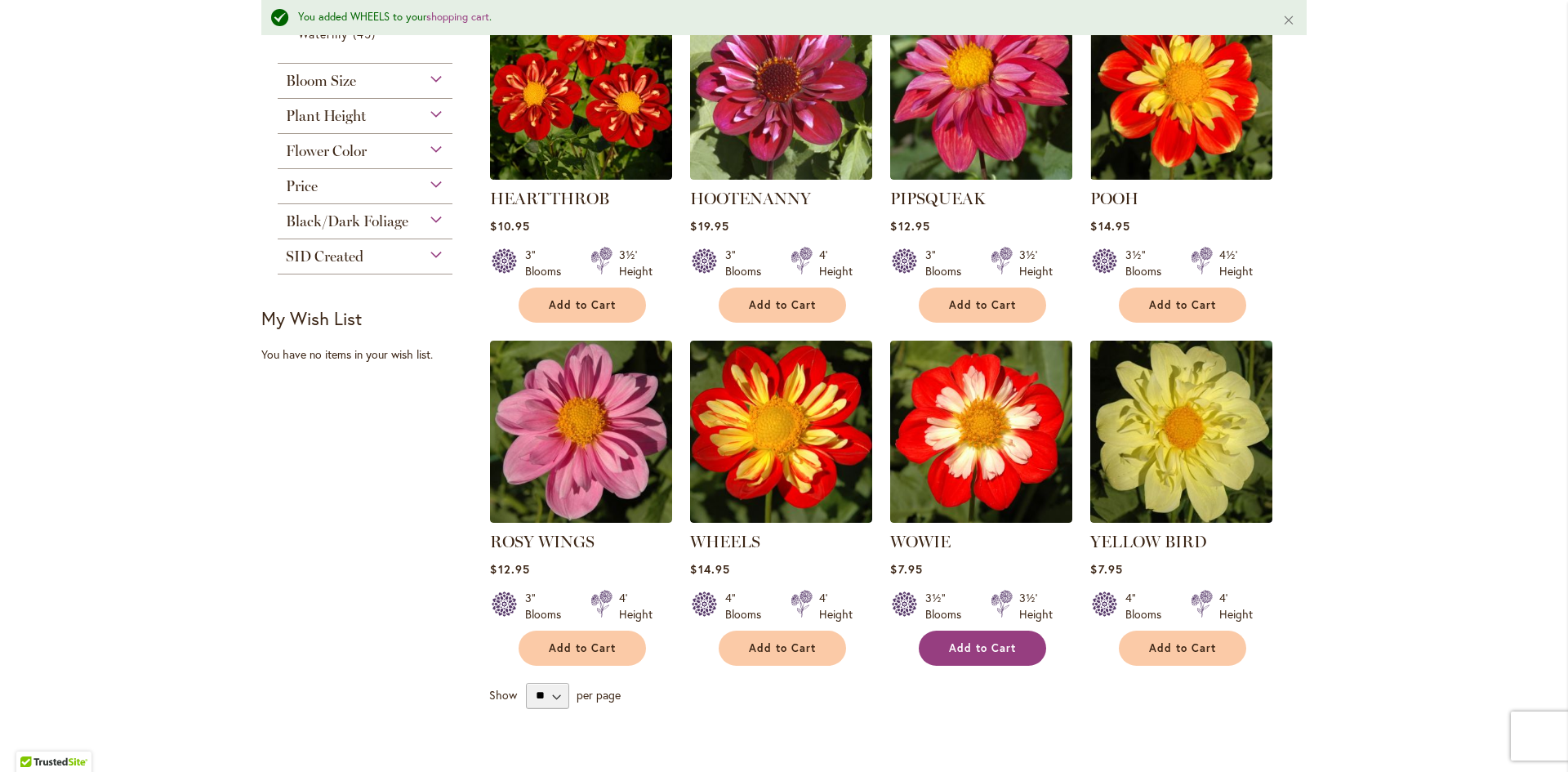
click at [976, 651] on span "Add to Cart" at bounding box center [982, 648] width 67 height 14
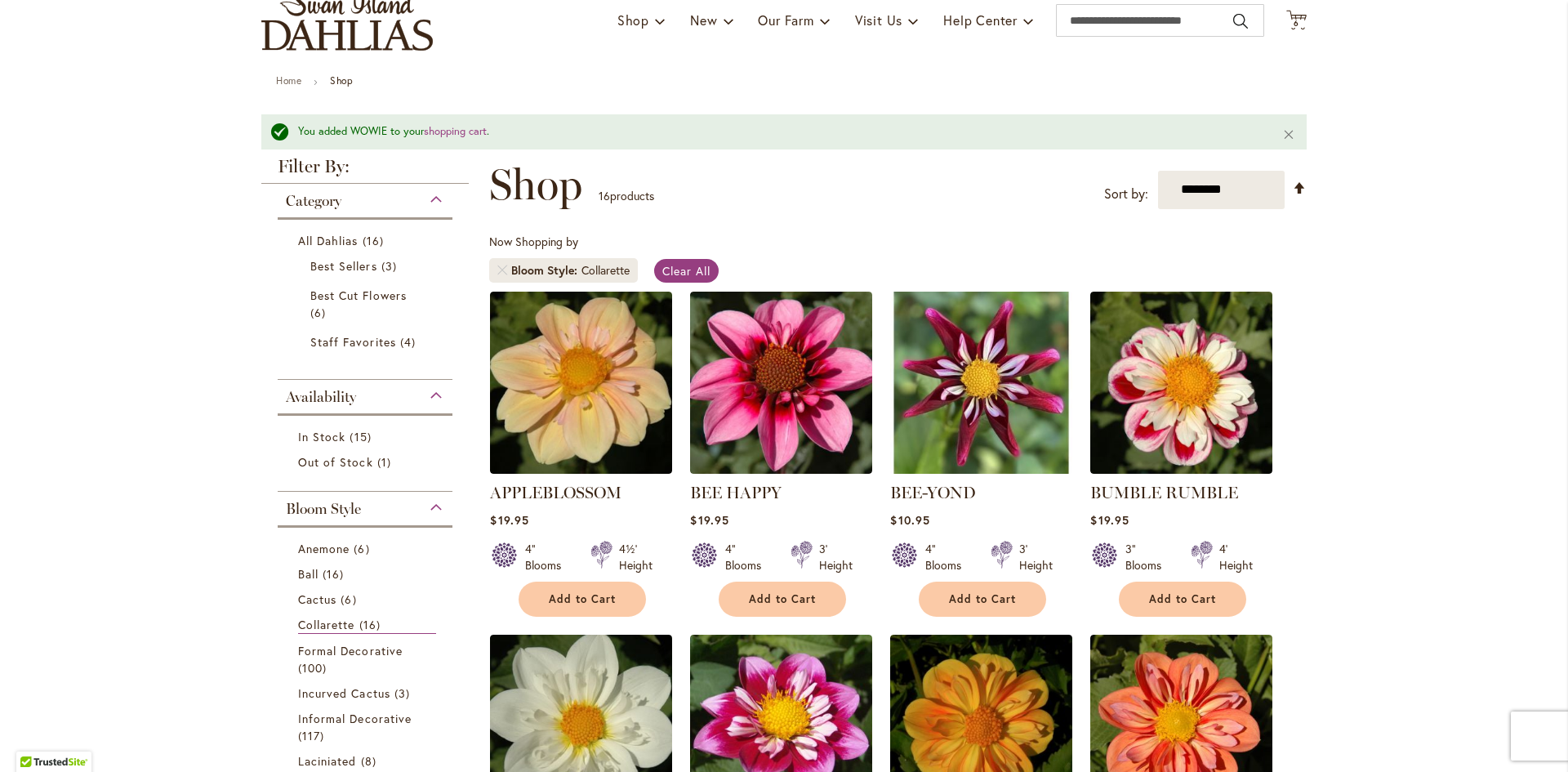
scroll to position [0, 0]
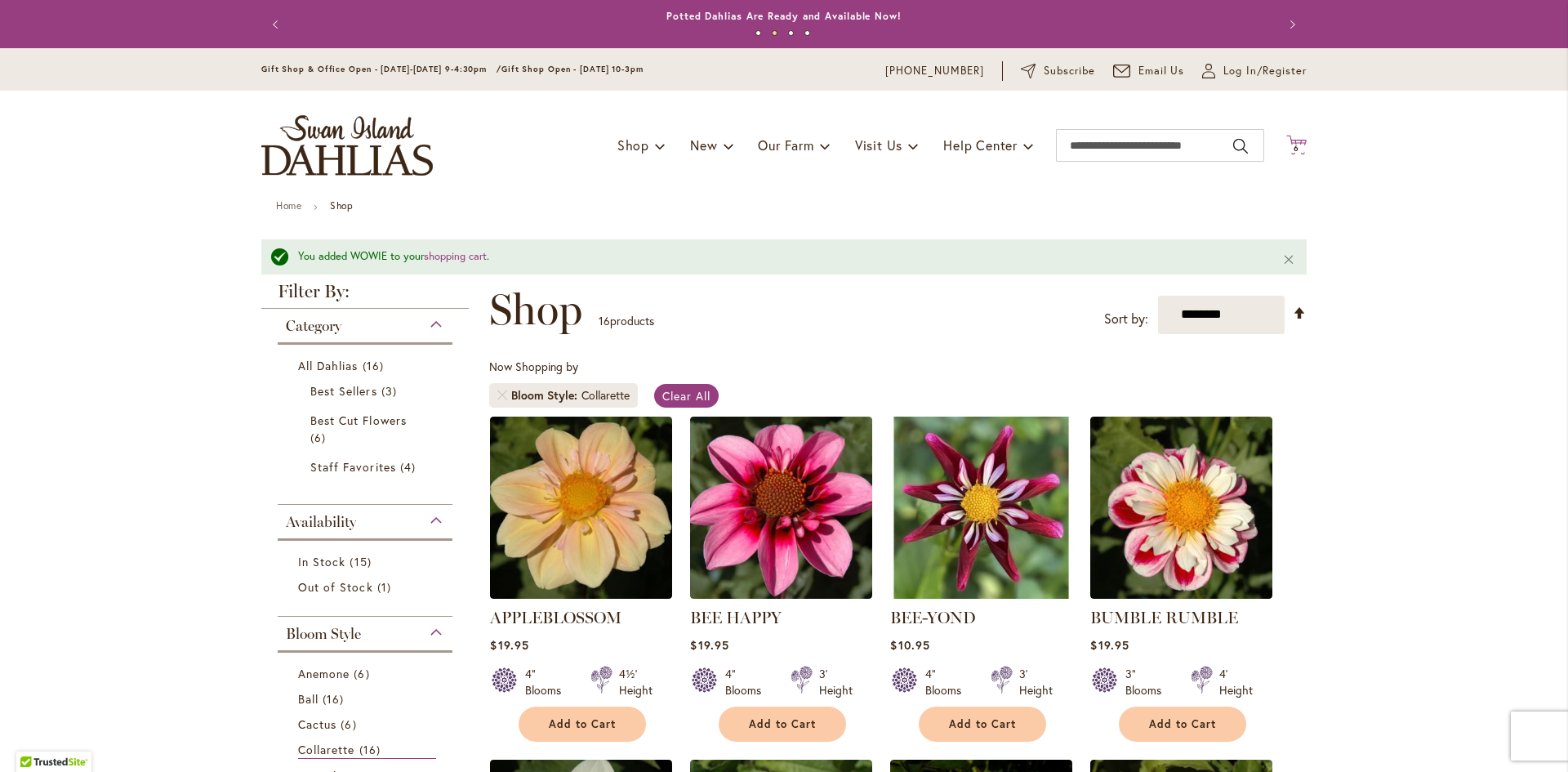
click at [1294, 147] on span "6" at bounding box center [1296, 148] width 6 height 10
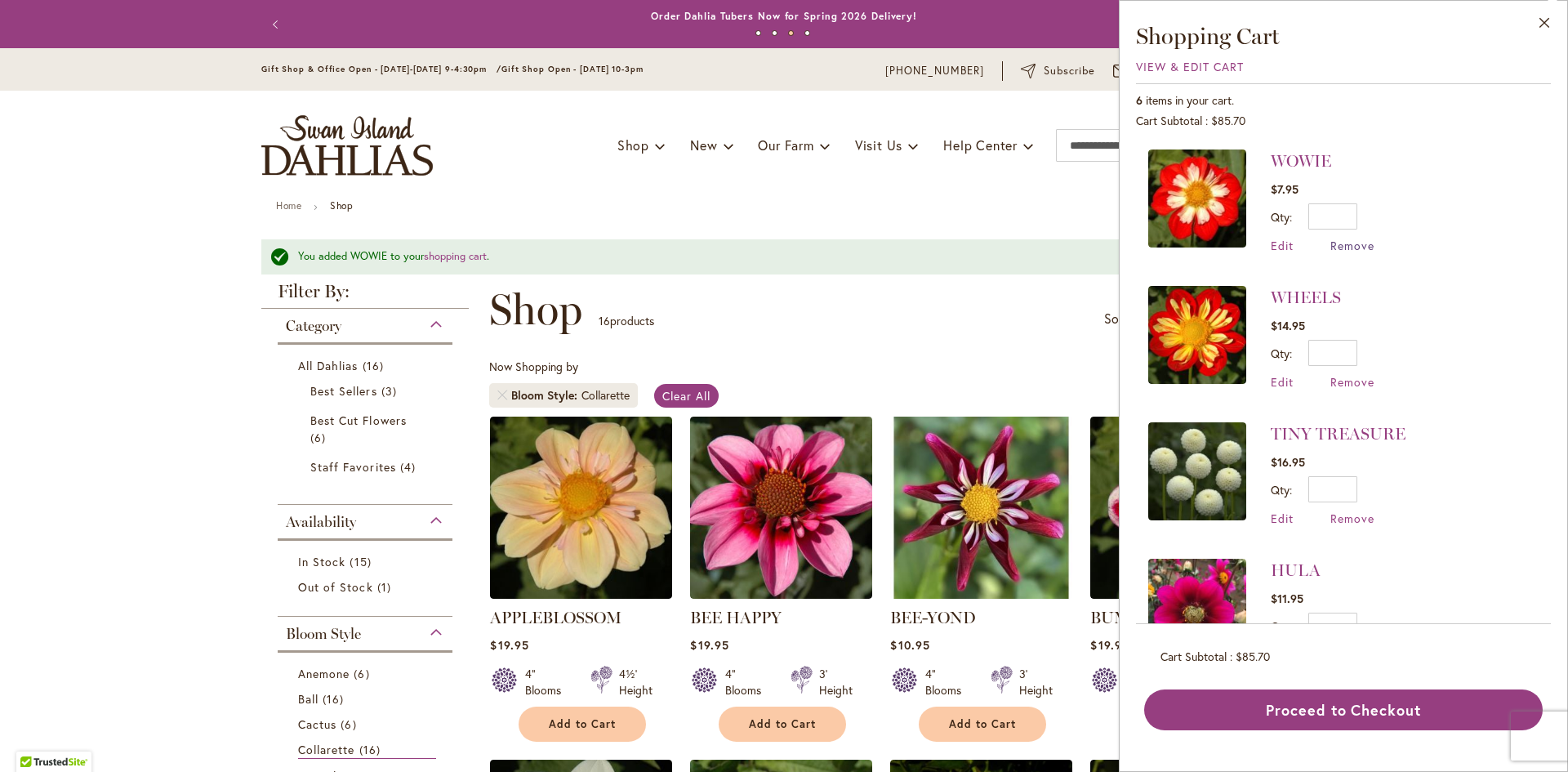
click at [1356, 250] on span "Remove" at bounding box center [1351, 245] width 44 height 15
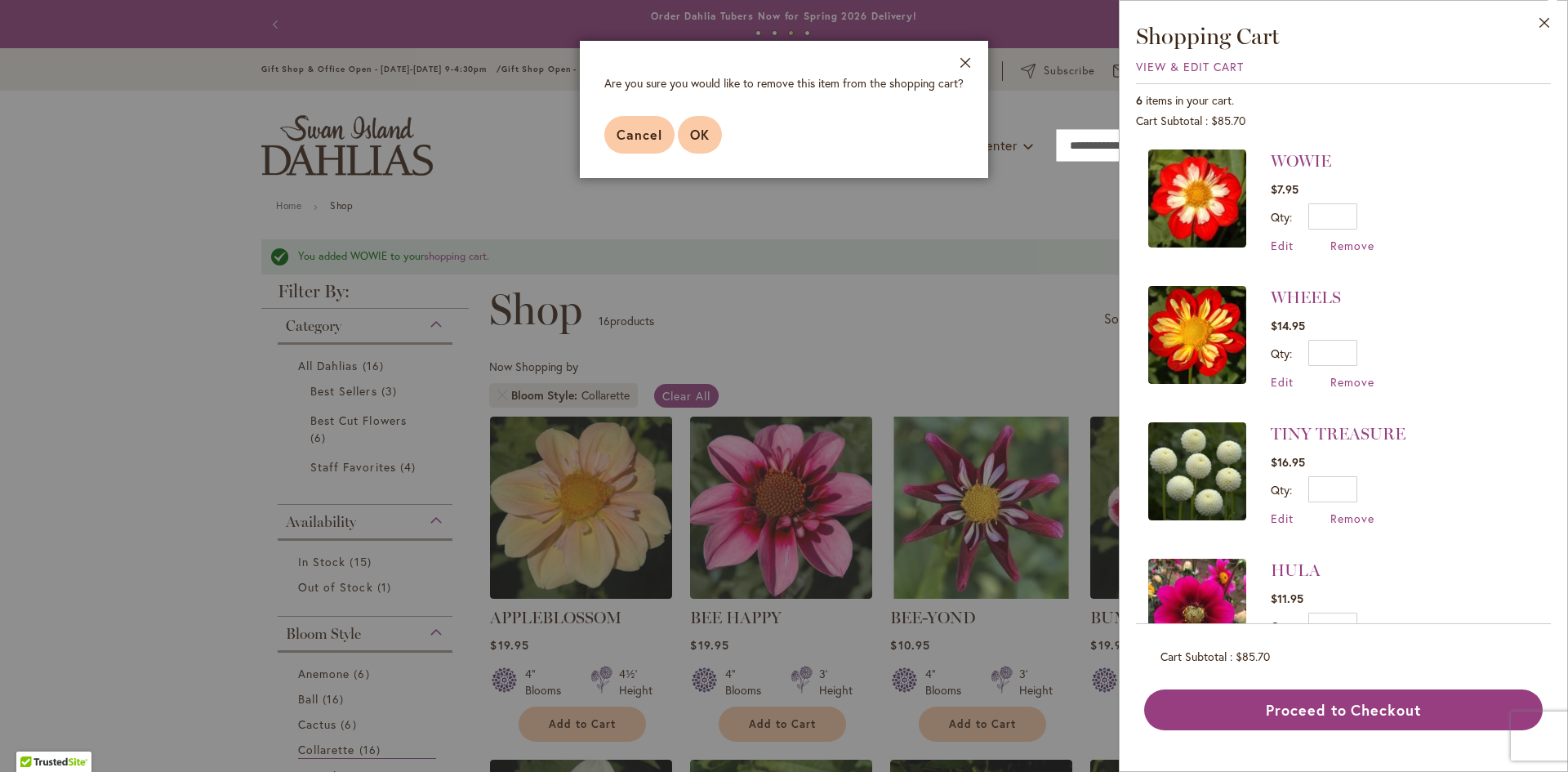
click at [700, 141] on span "OK" at bounding box center [699, 134] width 20 height 17
